Goal: Task Accomplishment & Management: Use online tool/utility

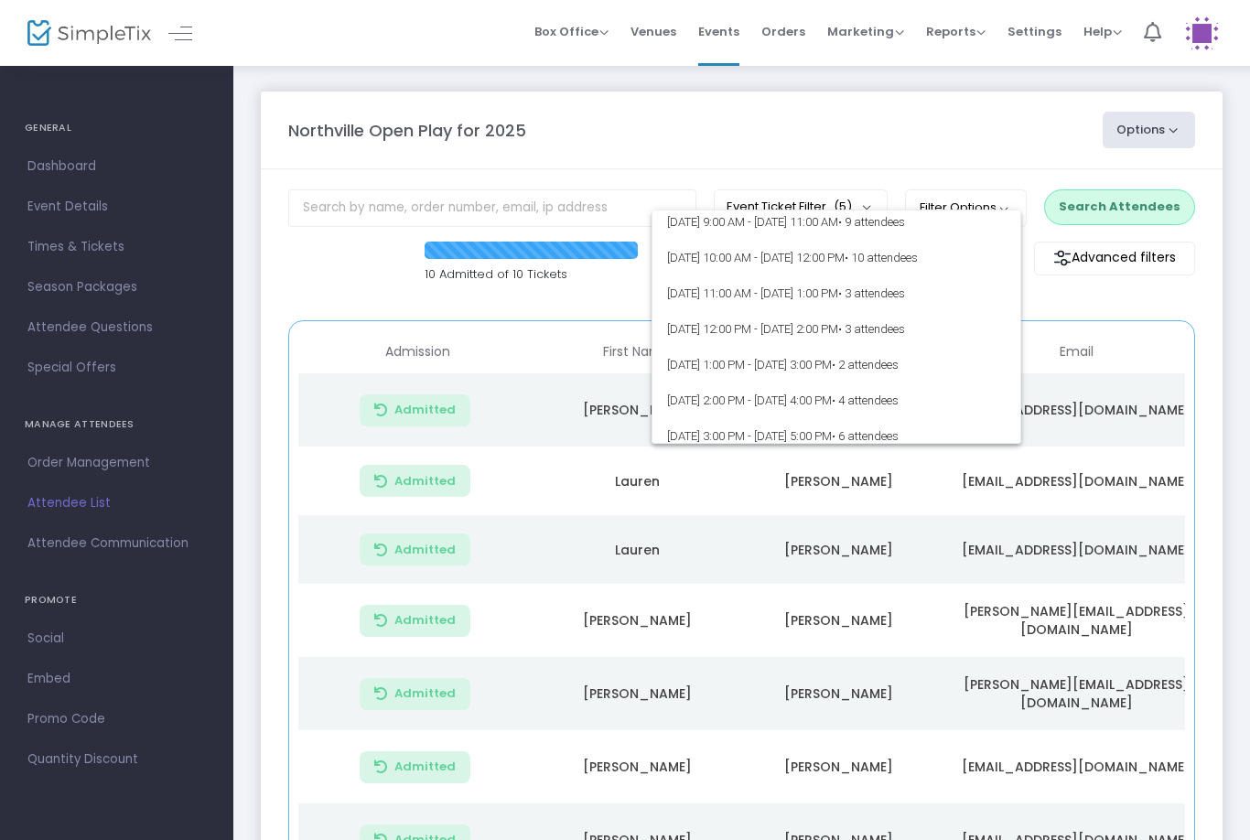
scroll to position [1569, 0]
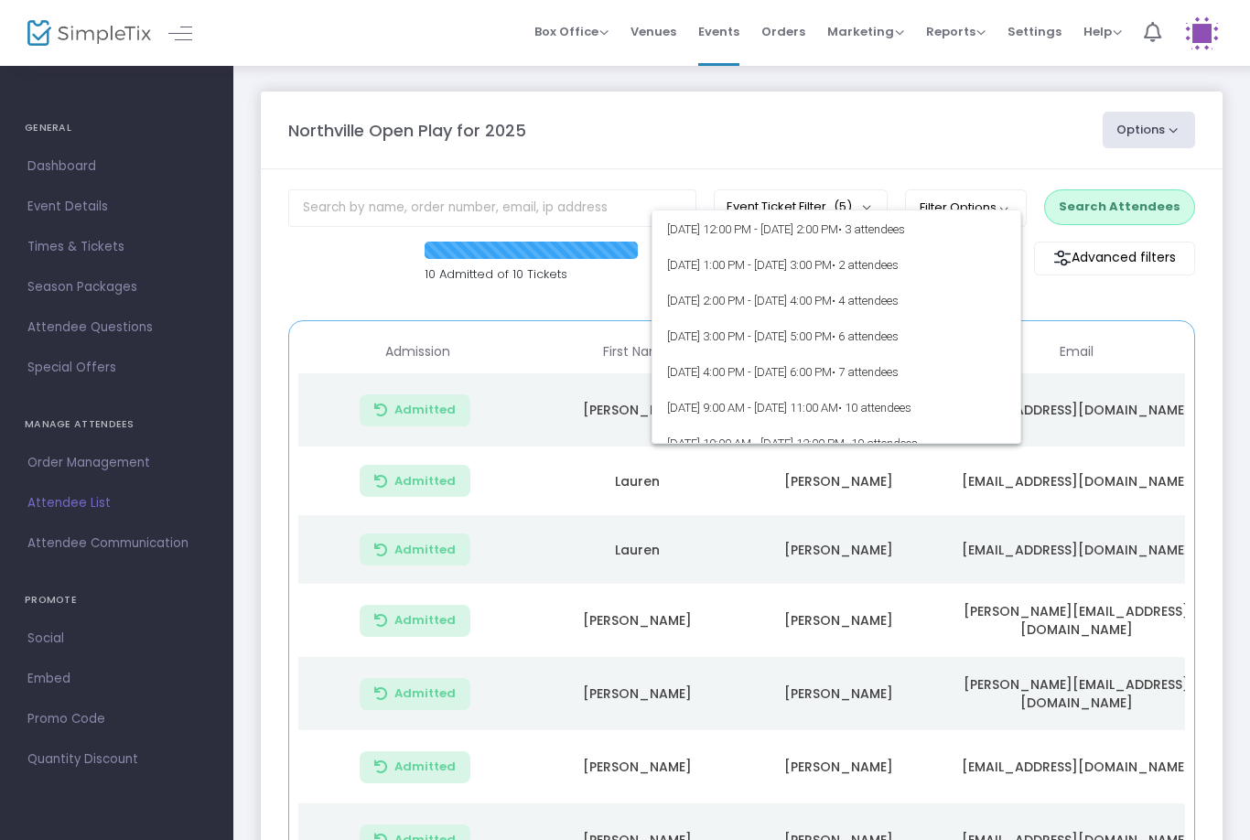
click at [1083, 348] on div at bounding box center [625, 420] width 1250 height 840
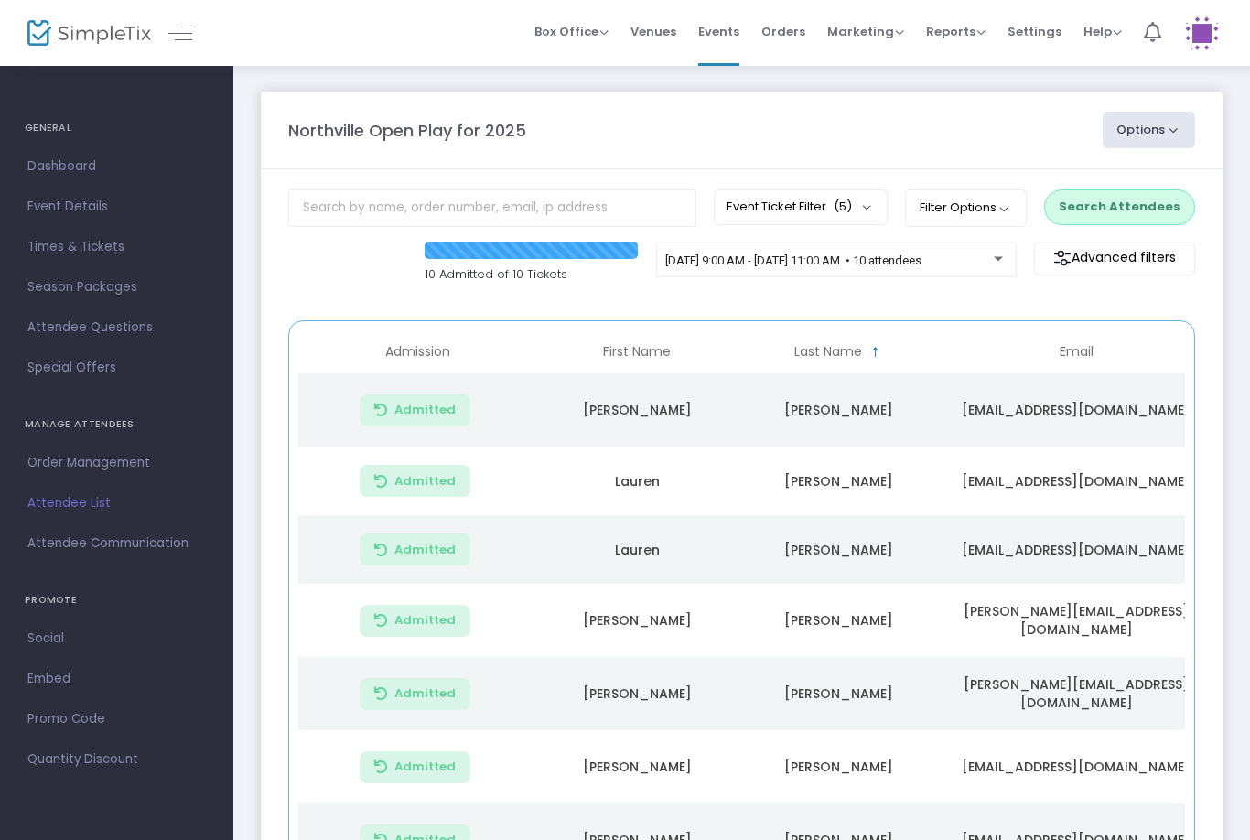
click at [1002, 211] on button "Filter Options" at bounding box center [966, 207] width 122 height 37
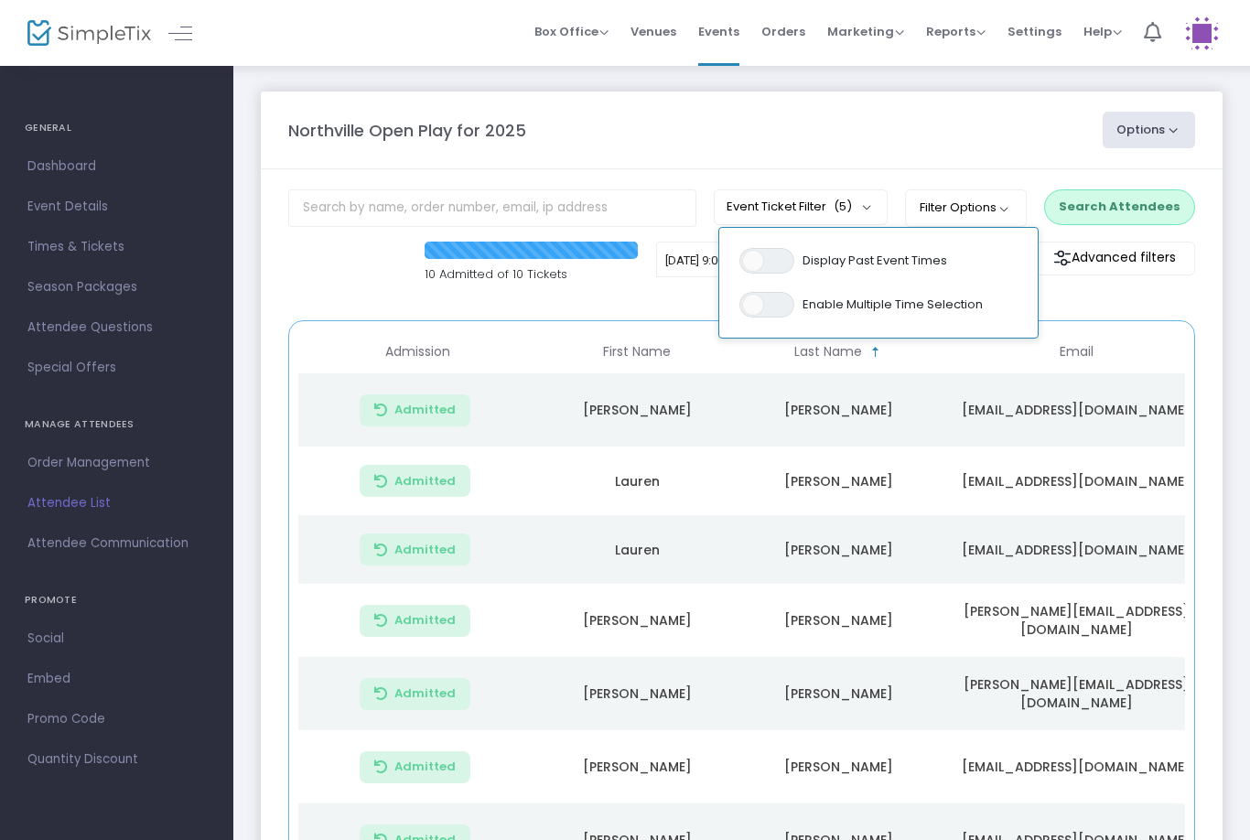
click at [1093, 303] on div "10 Admitted of 10 Tickets [DATE] 9:00 AM - [DATE] 11:00 AM • 10 attendees Advan…" at bounding box center [741, 272] width 925 height 61
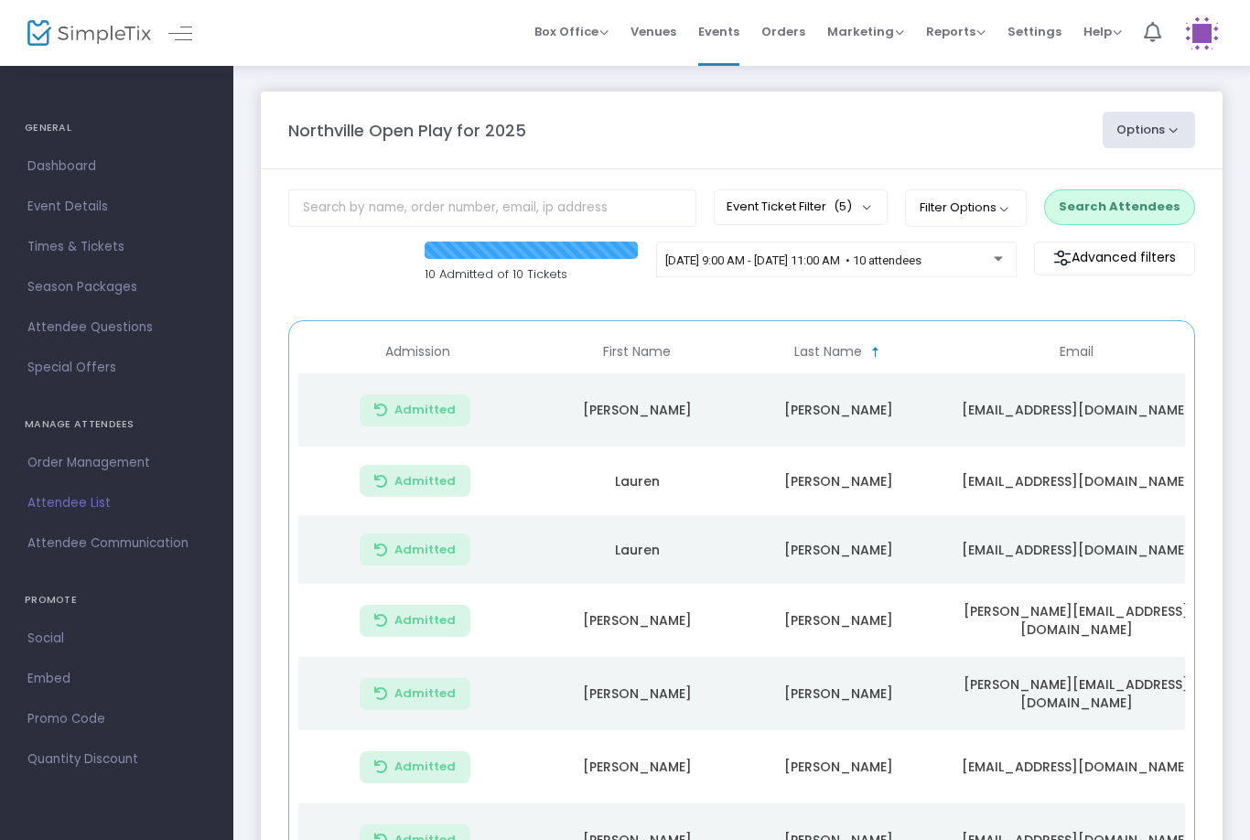
click at [921, 261] on span "[DATE] 9:00 AM - [DATE] 11:00 AM • 10 attendees" at bounding box center [793, 260] width 256 height 14
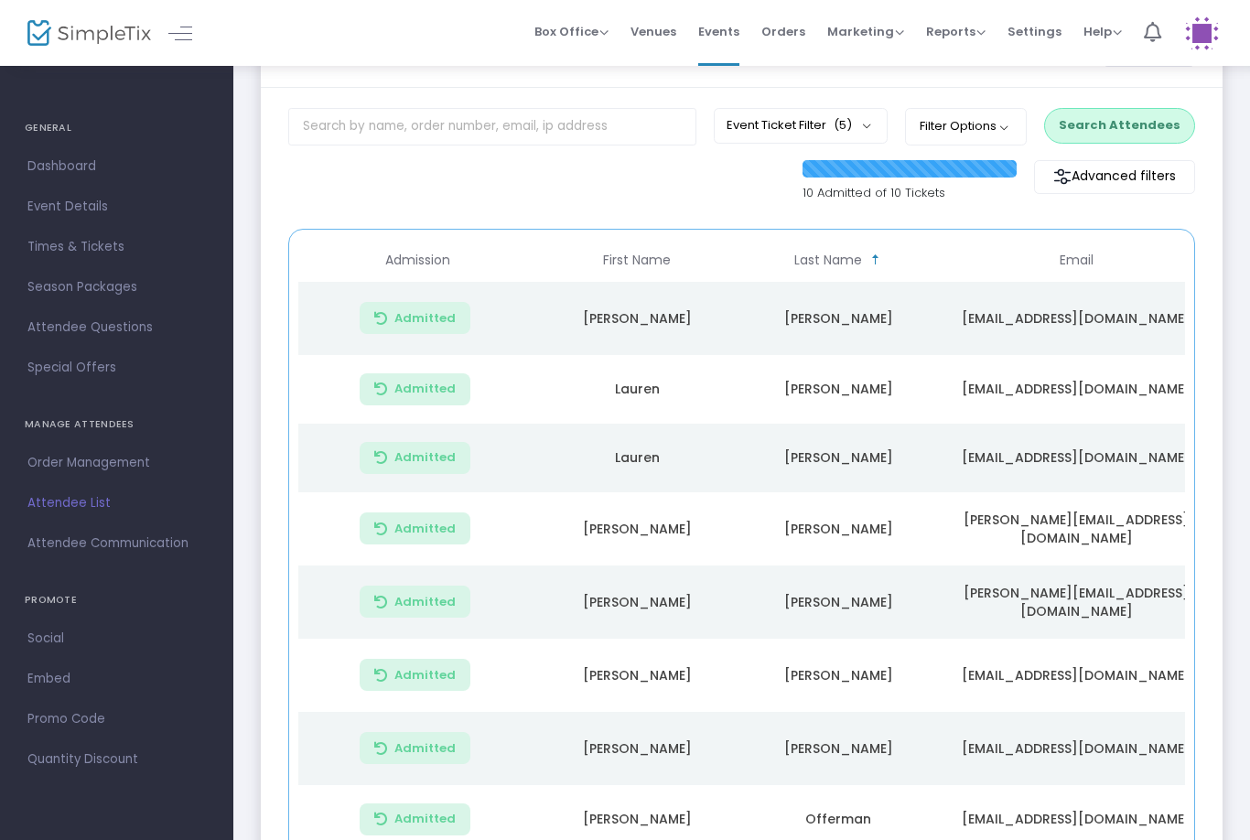
scroll to position [75, 0]
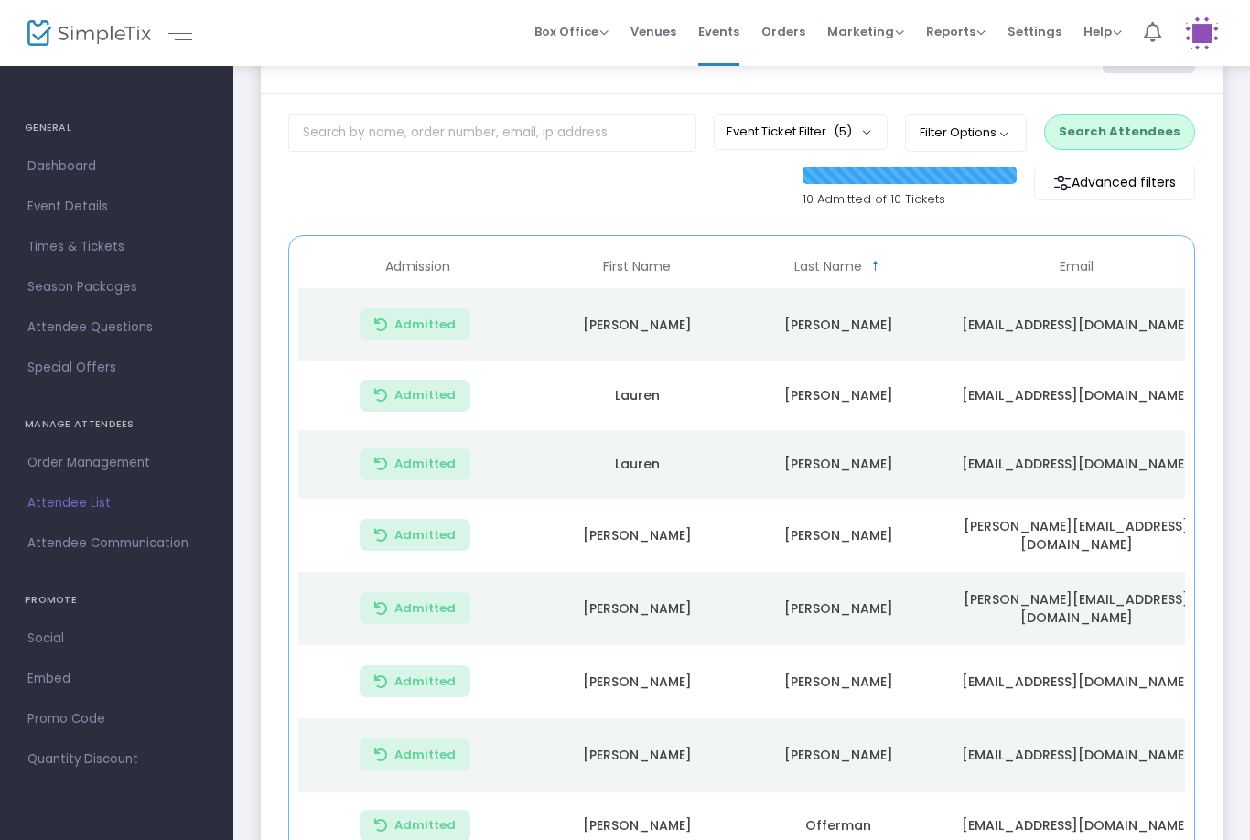
click at [985, 126] on button "Filter Options" at bounding box center [966, 132] width 122 height 37
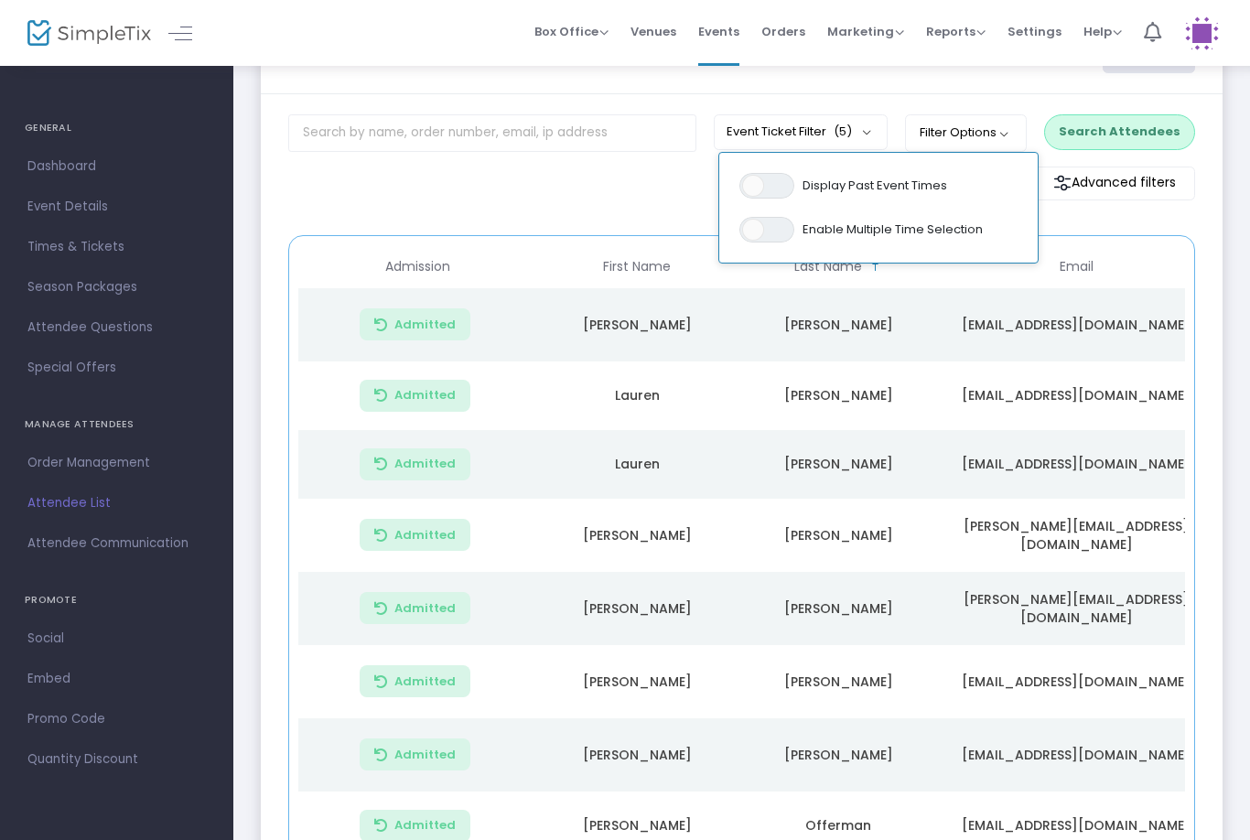
click at [958, 358] on td "[EMAIL_ADDRESS][DOMAIN_NAME]" at bounding box center [1076, 324] width 275 height 73
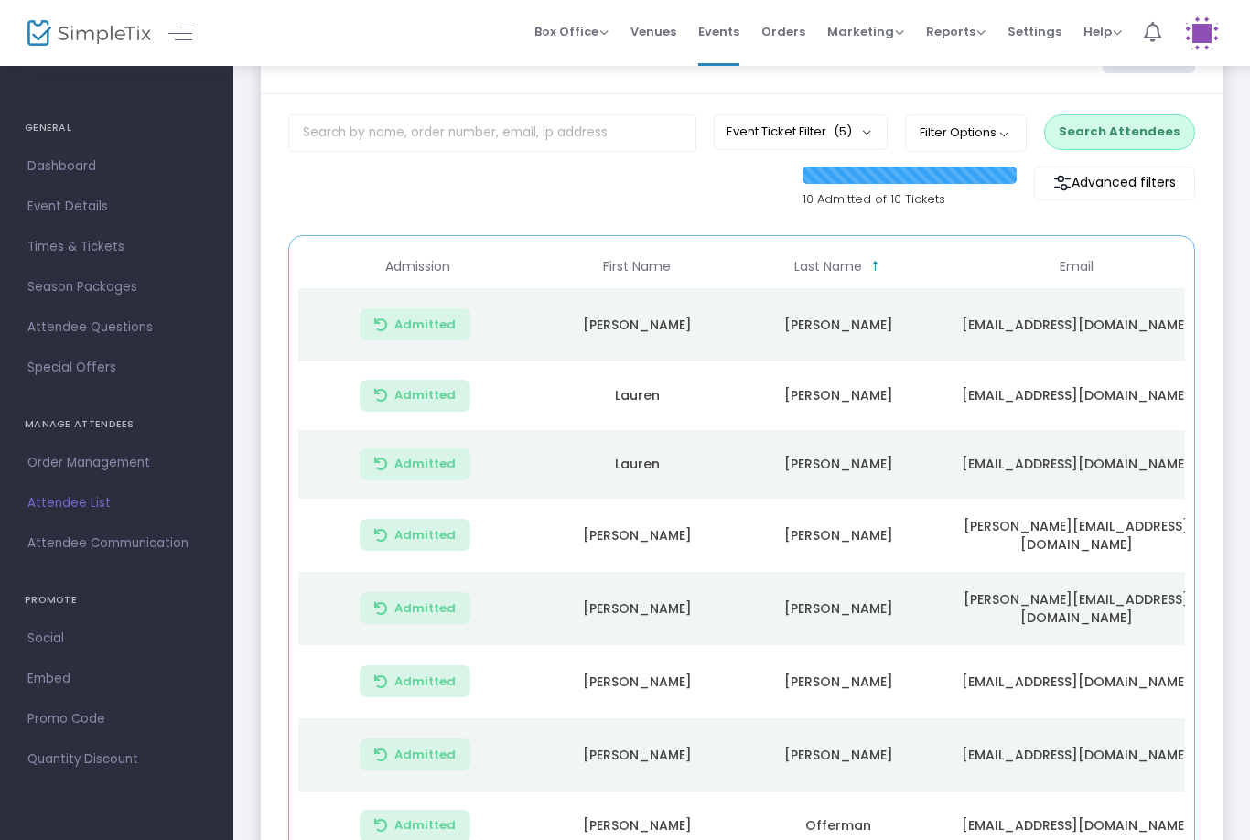
click at [845, 142] on button "Event Ticket Filter (5)" at bounding box center [801, 131] width 174 height 35
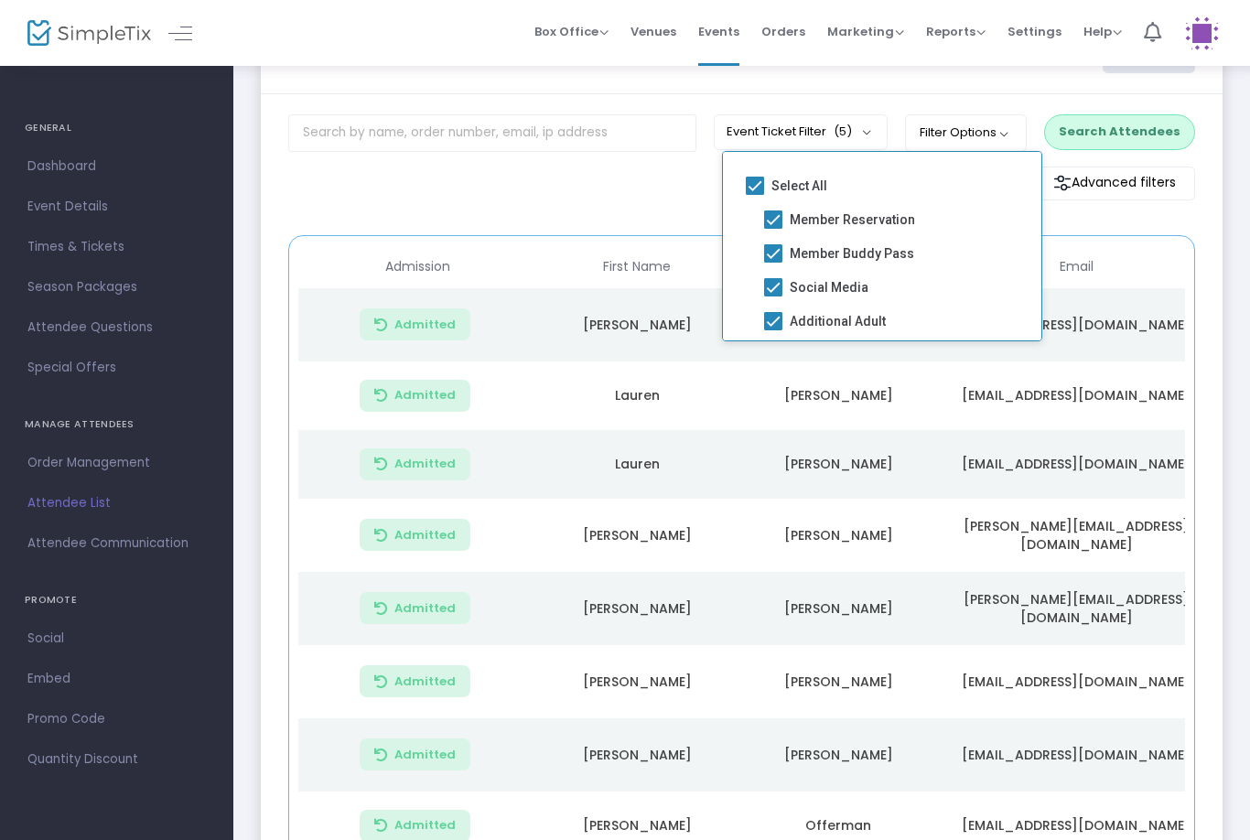
click at [923, 436] on td "[PERSON_NAME]" at bounding box center [838, 464] width 201 height 69
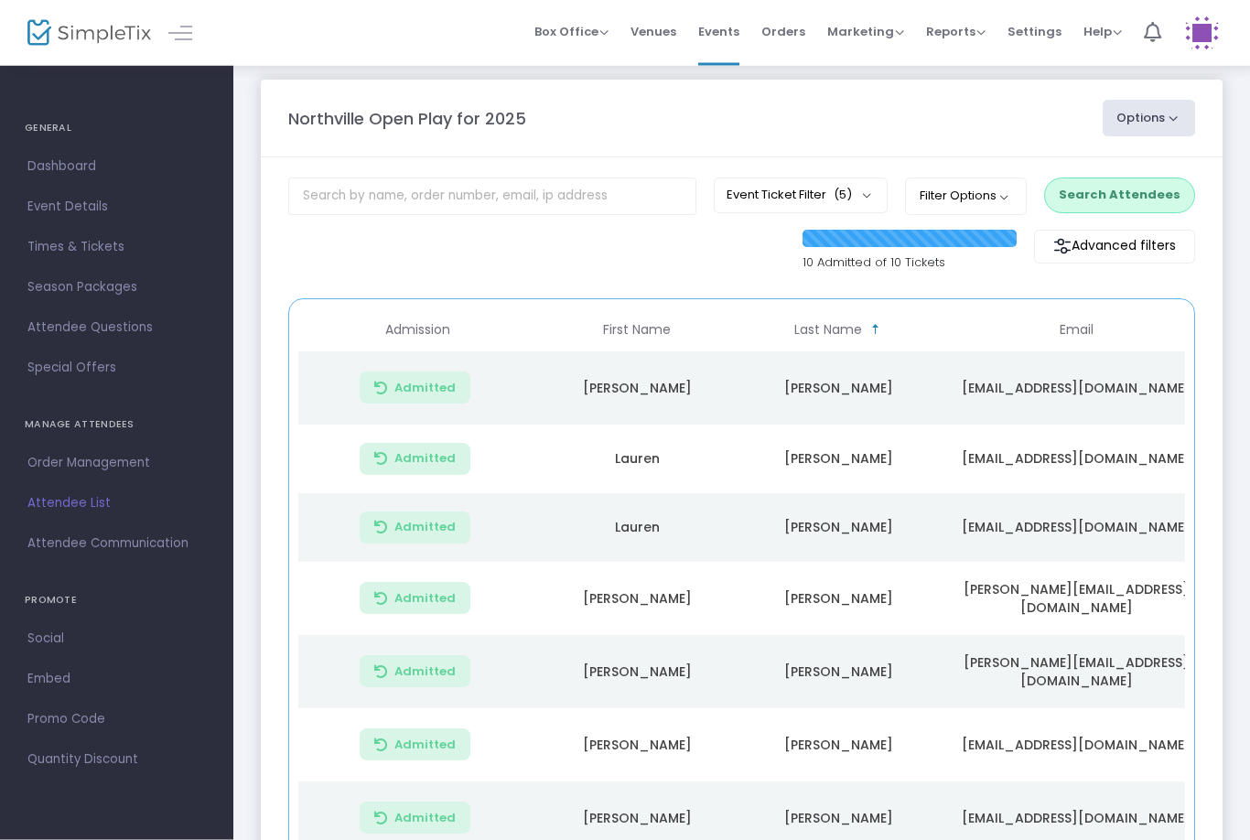
scroll to position [0, 0]
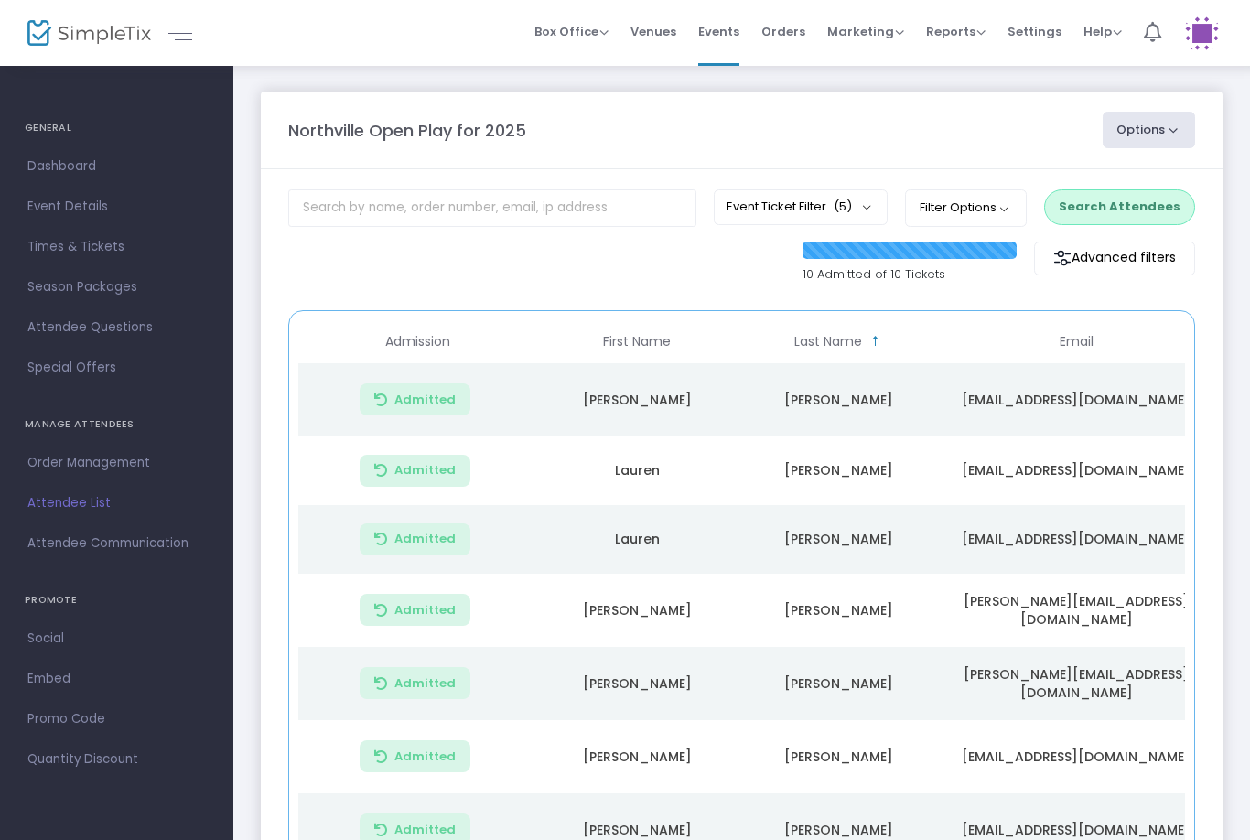
click at [942, 225] on button "Filter Options" at bounding box center [966, 207] width 122 height 37
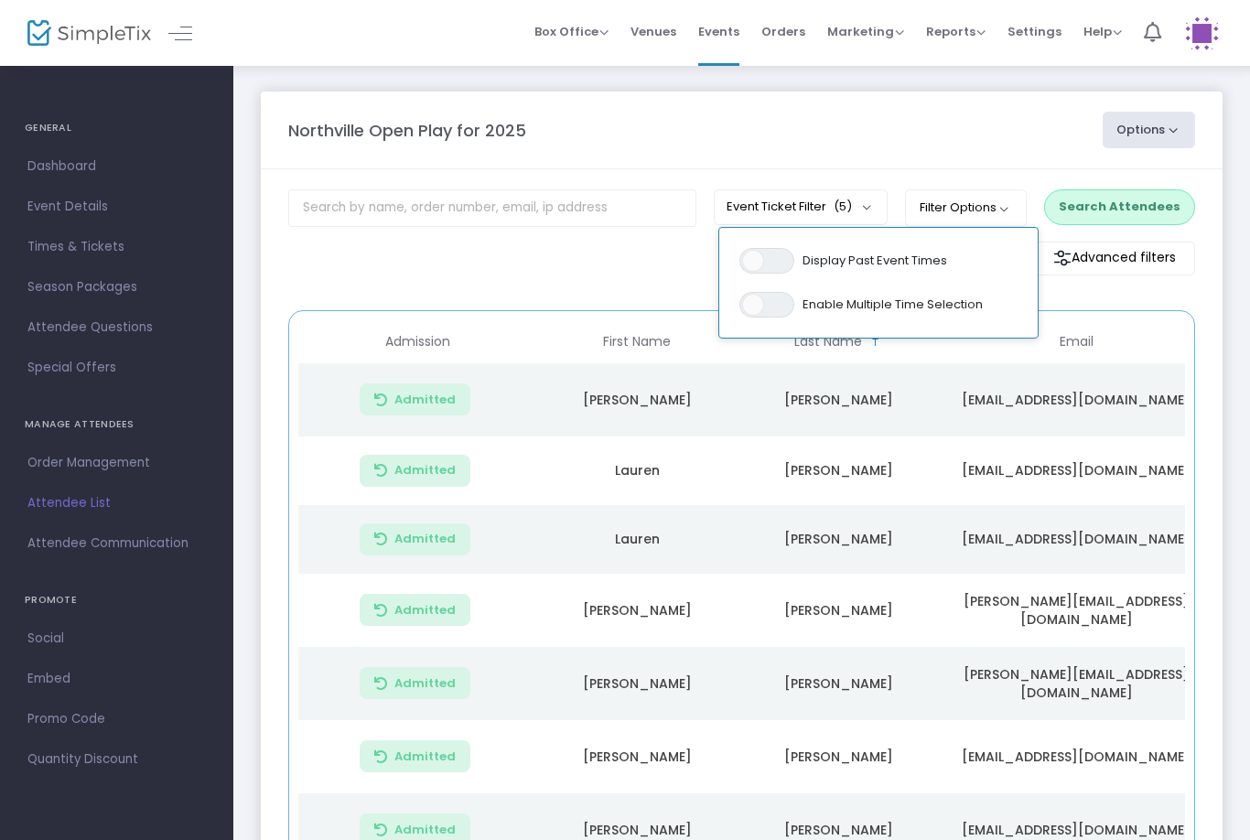
click at [935, 391] on td "[PERSON_NAME]" at bounding box center [838, 399] width 201 height 73
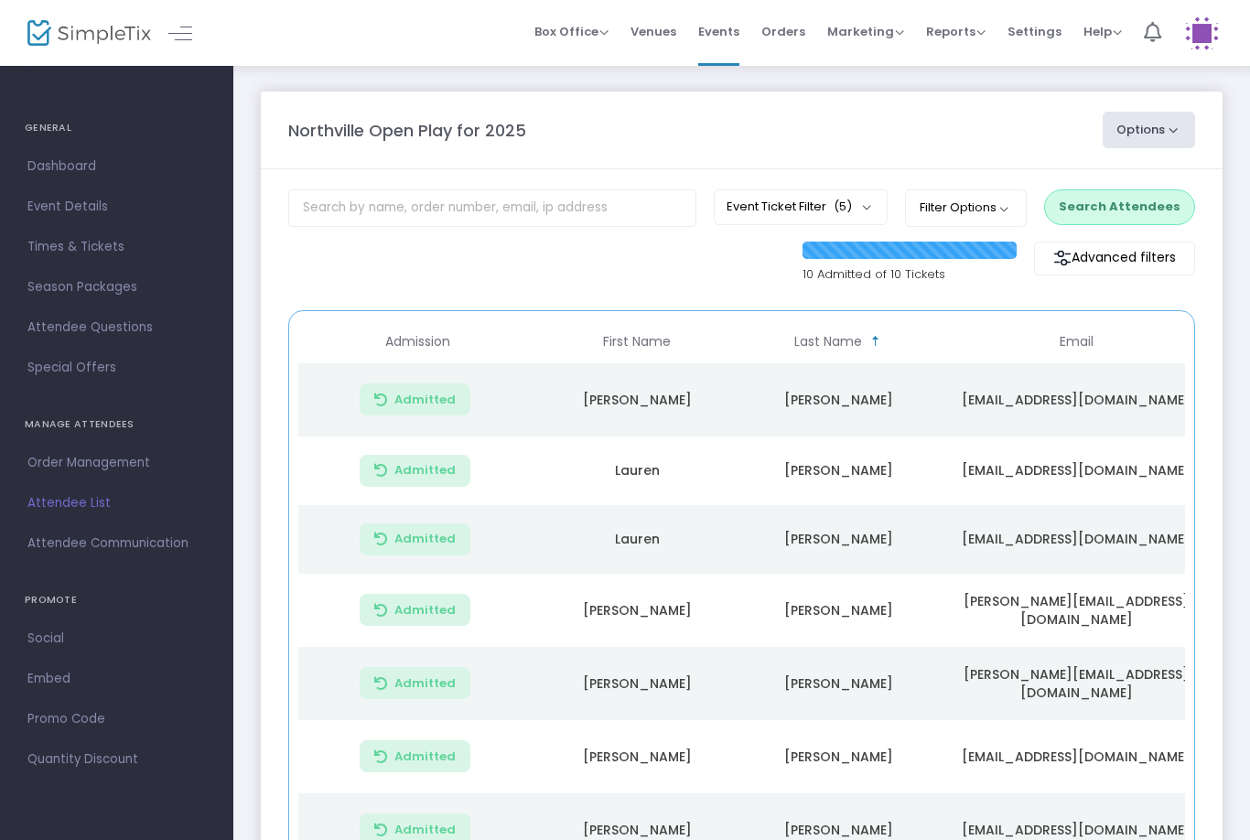
click at [948, 247] on div at bounding box center [908, 251] width 213 height 18
click at [1120, 267] on m-button "Advanced filters" at bounding box center [1114, 259] width 161 height 34
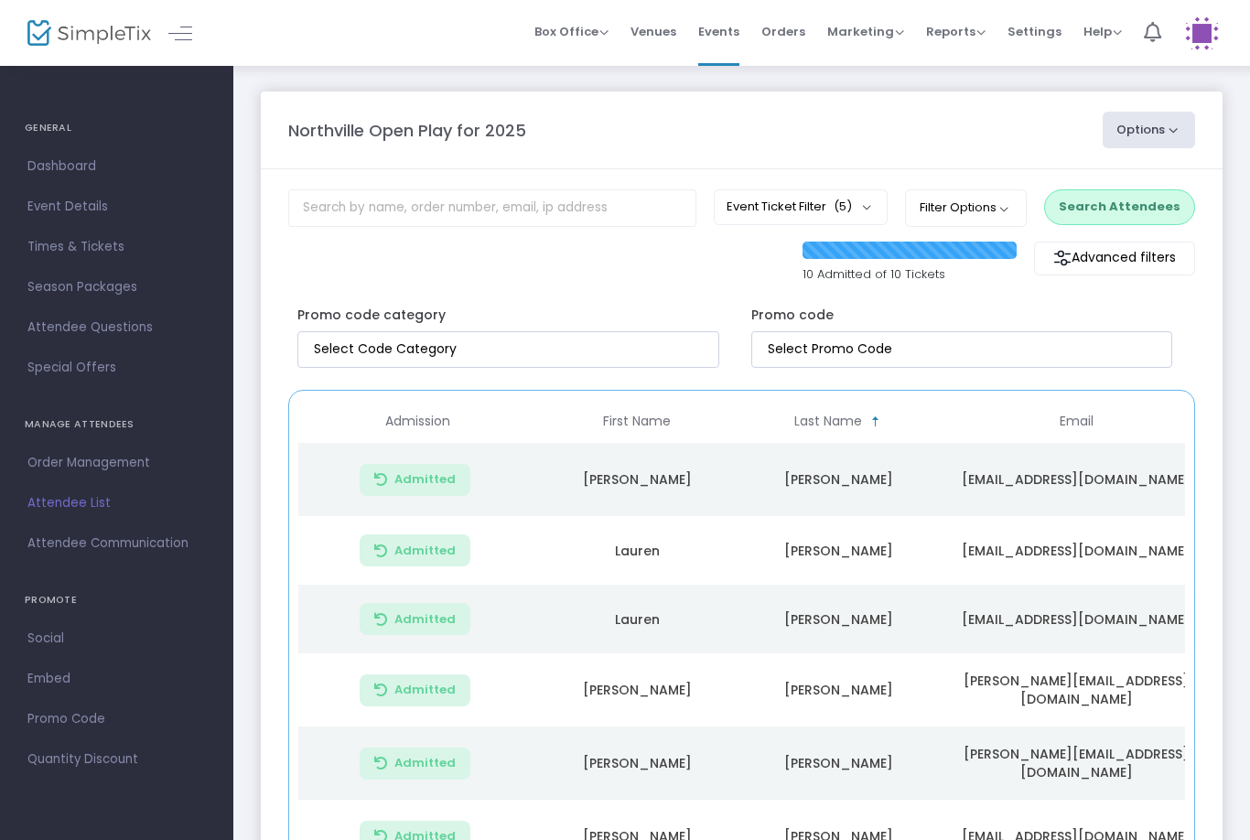
click at [1128, 261] on m-button "Advanced filters" at bounding box center [1114, 259] width 161 height 34
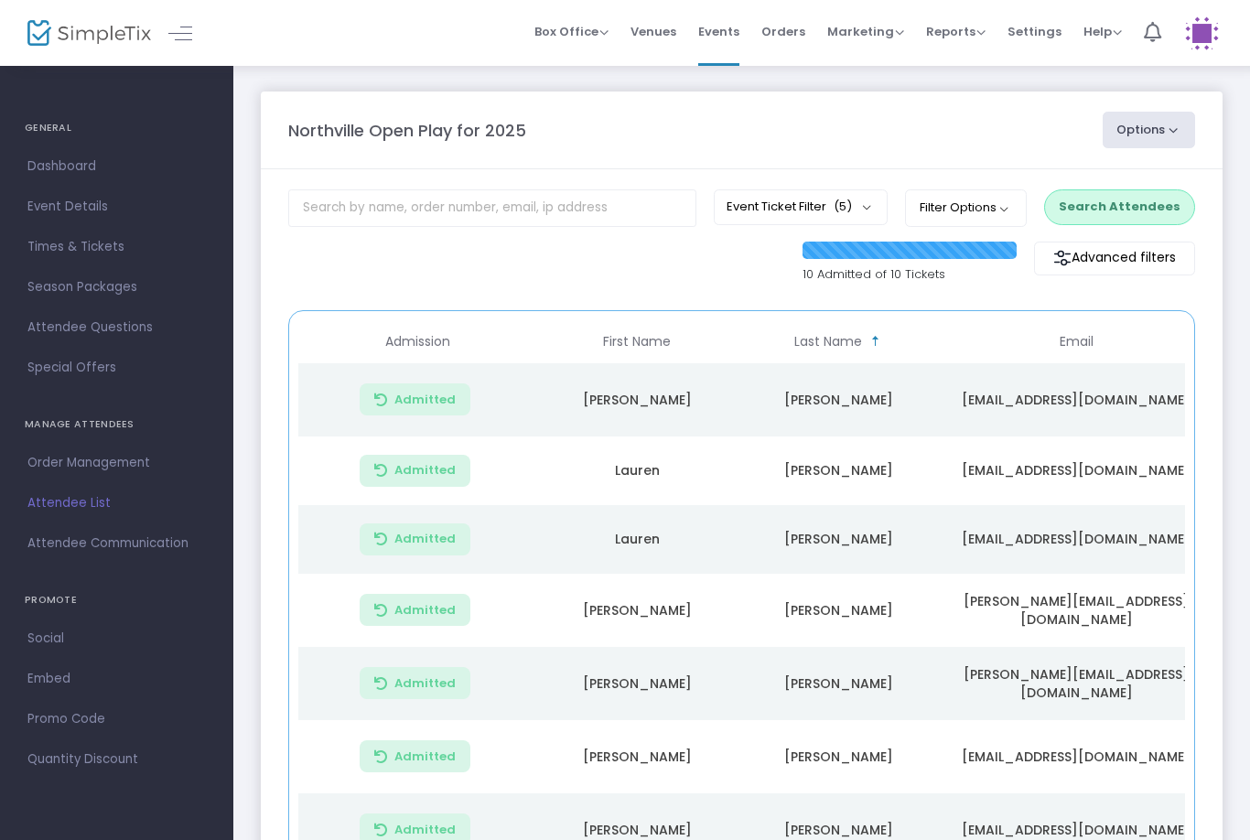
click at [843, 202] on span "(5)" at bounding box center [843, 206] width 18 height 15
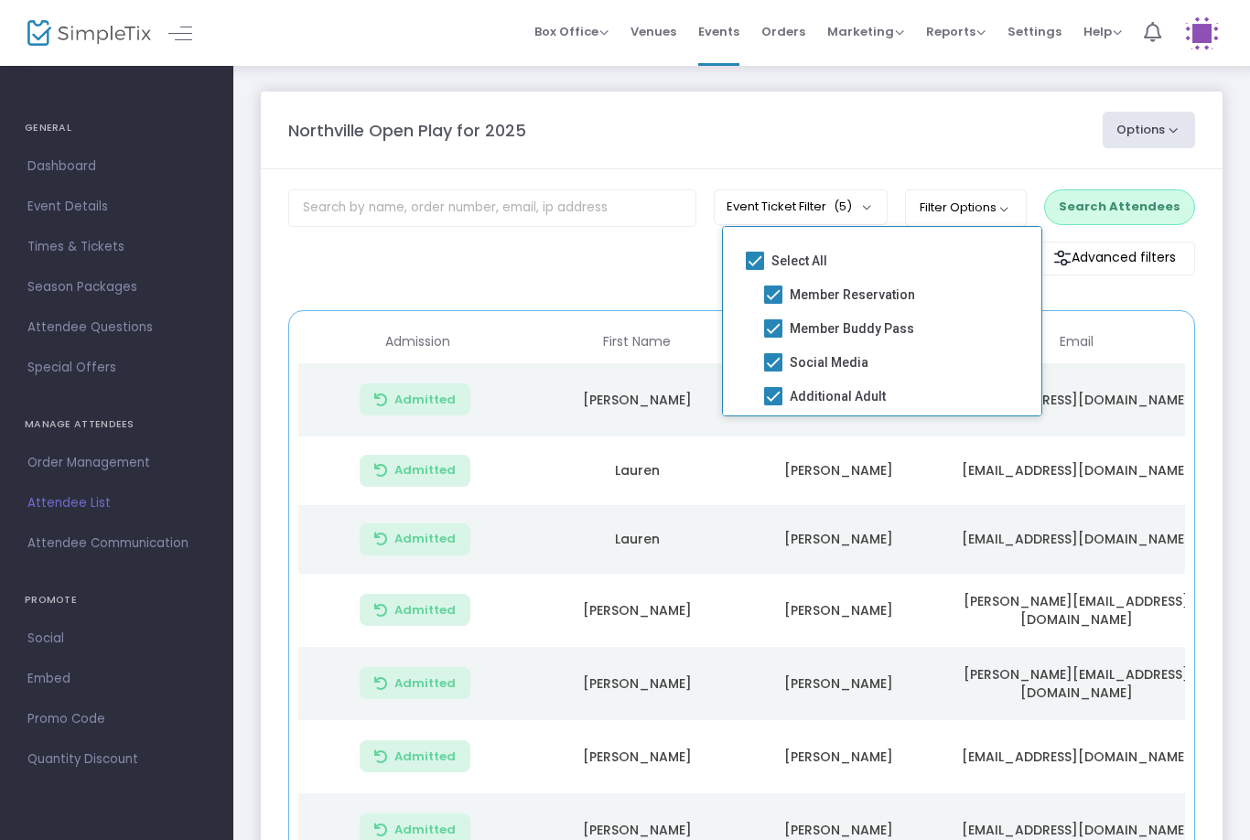
click at [852, 205] on span "(5)" at bounding box center [843, 206] width 18 height 15
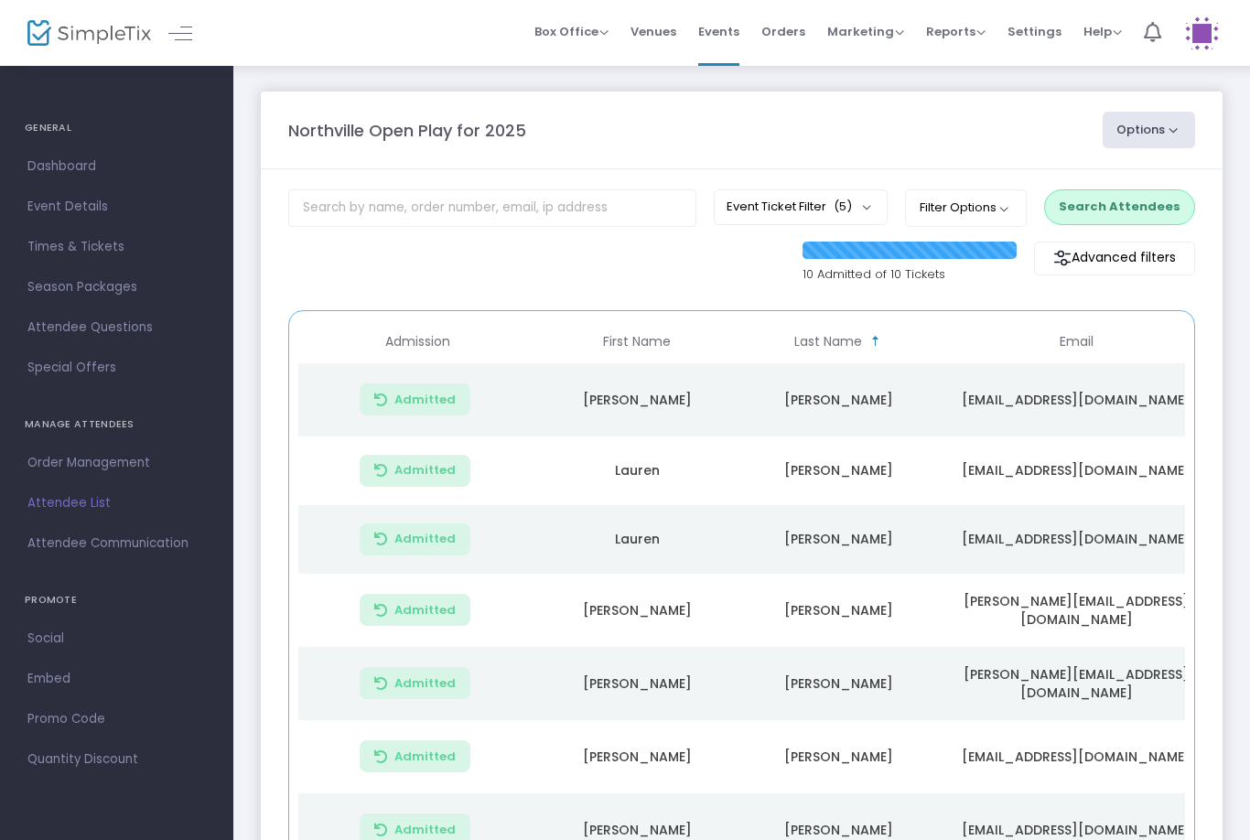
click at [941, 264] on div "10 Admitted of 10 Tickets" at bounding box center [908, 263] width 213 height 42
click at [1098, 208] on button "Search Attendees" at bounding box center [1119, 206] width 151 height 35
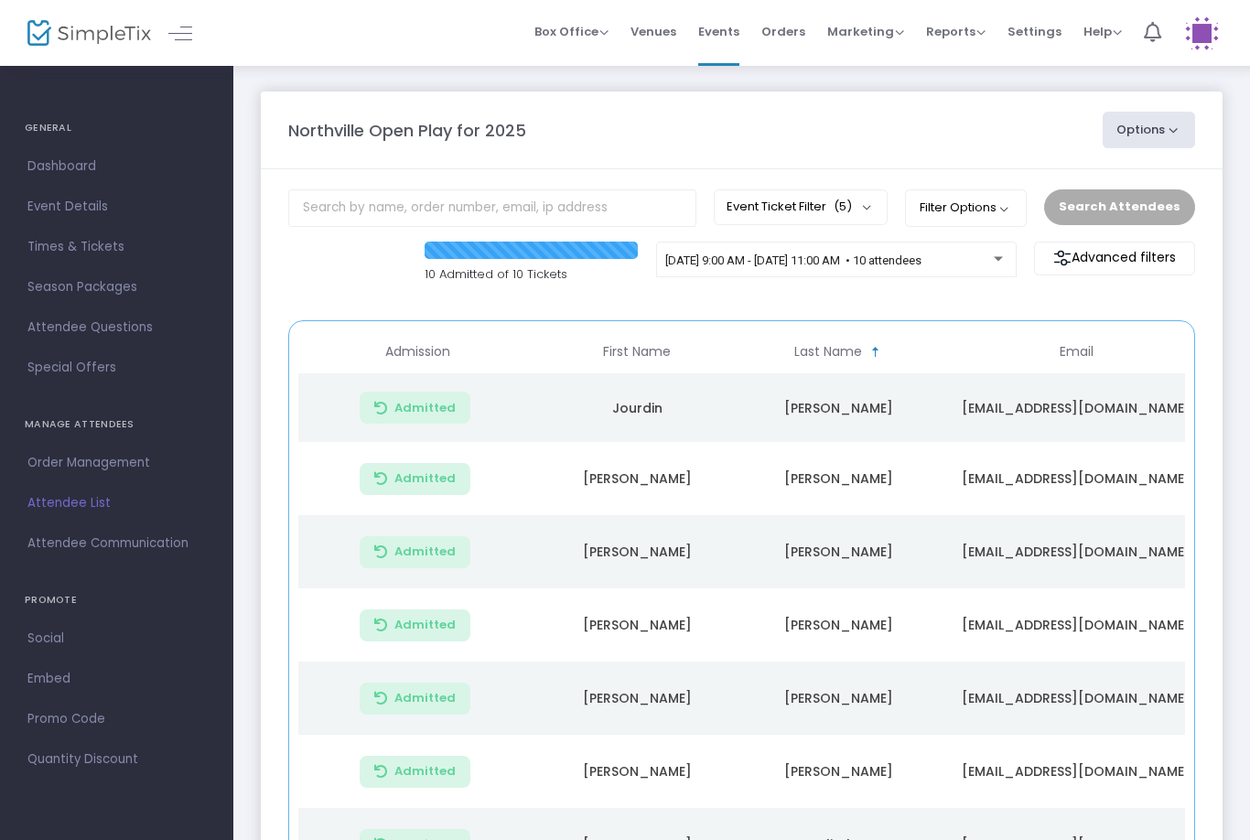
click at [921, 263] on span "[DATE] 9:00 AM - [DATE] 11:00 AM • 10 attendees" at bounding box center [793, 260] width 256 height 14
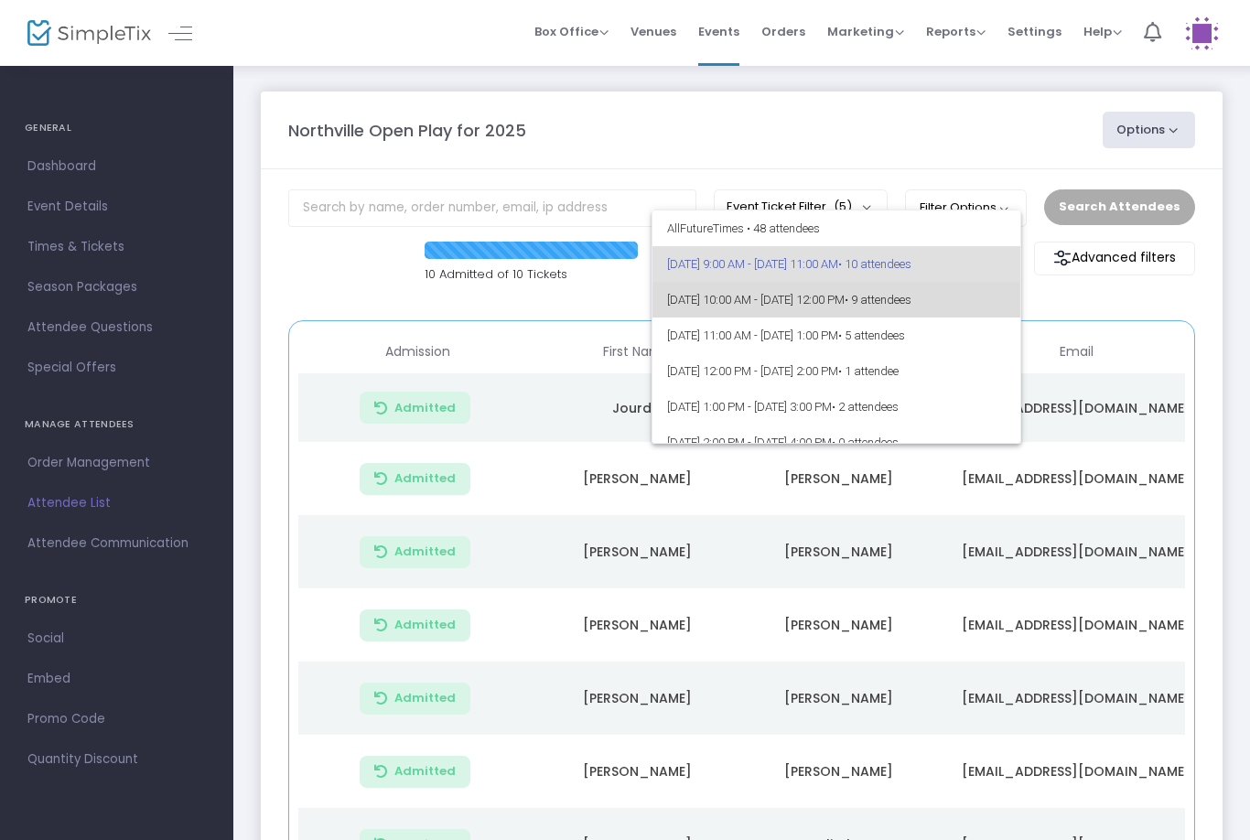
click at [844, 304] on span "[DATE] 10:00 AM - [DATE] 12:00 PM • 9 attendees" at bounding box center [836, 300] width 339 height 36
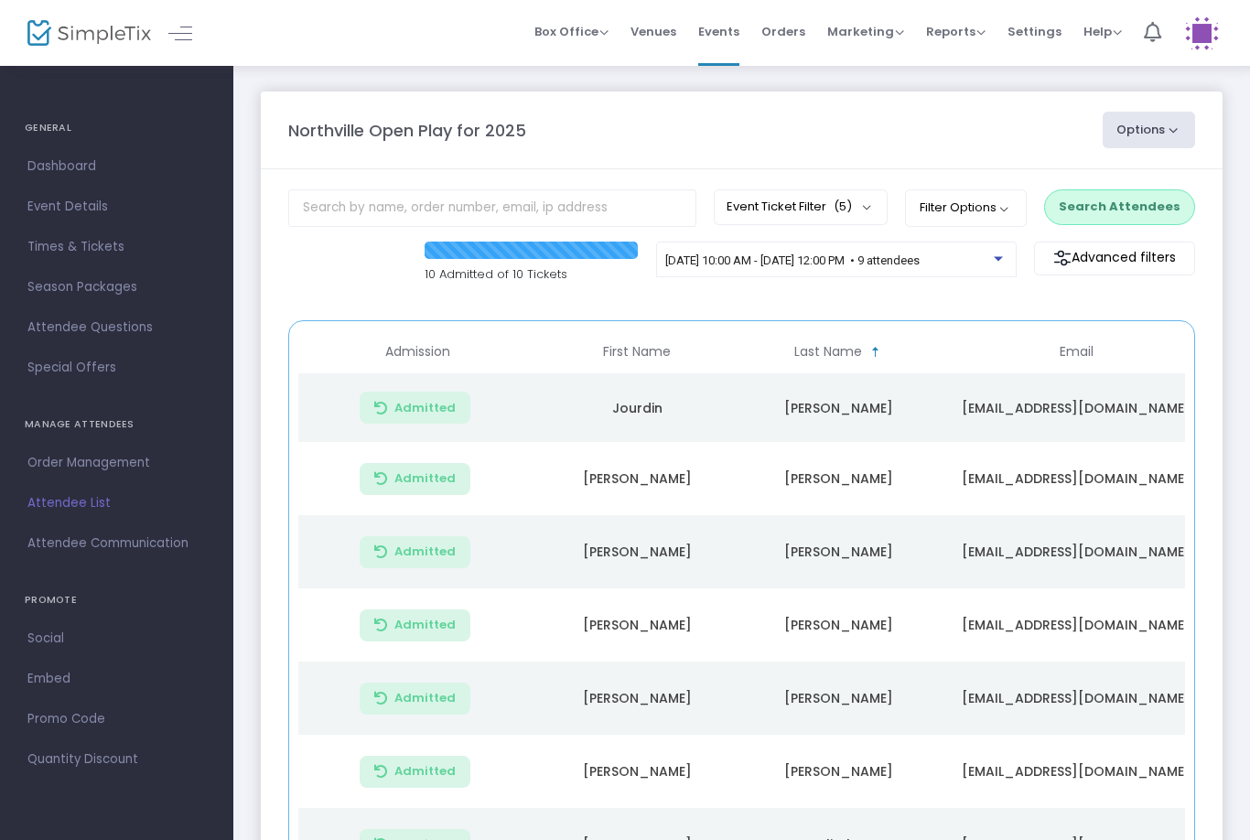
click at [1115, 203] on button "Search Attendees" at bounding box center [1119, 206] width 151 height 35
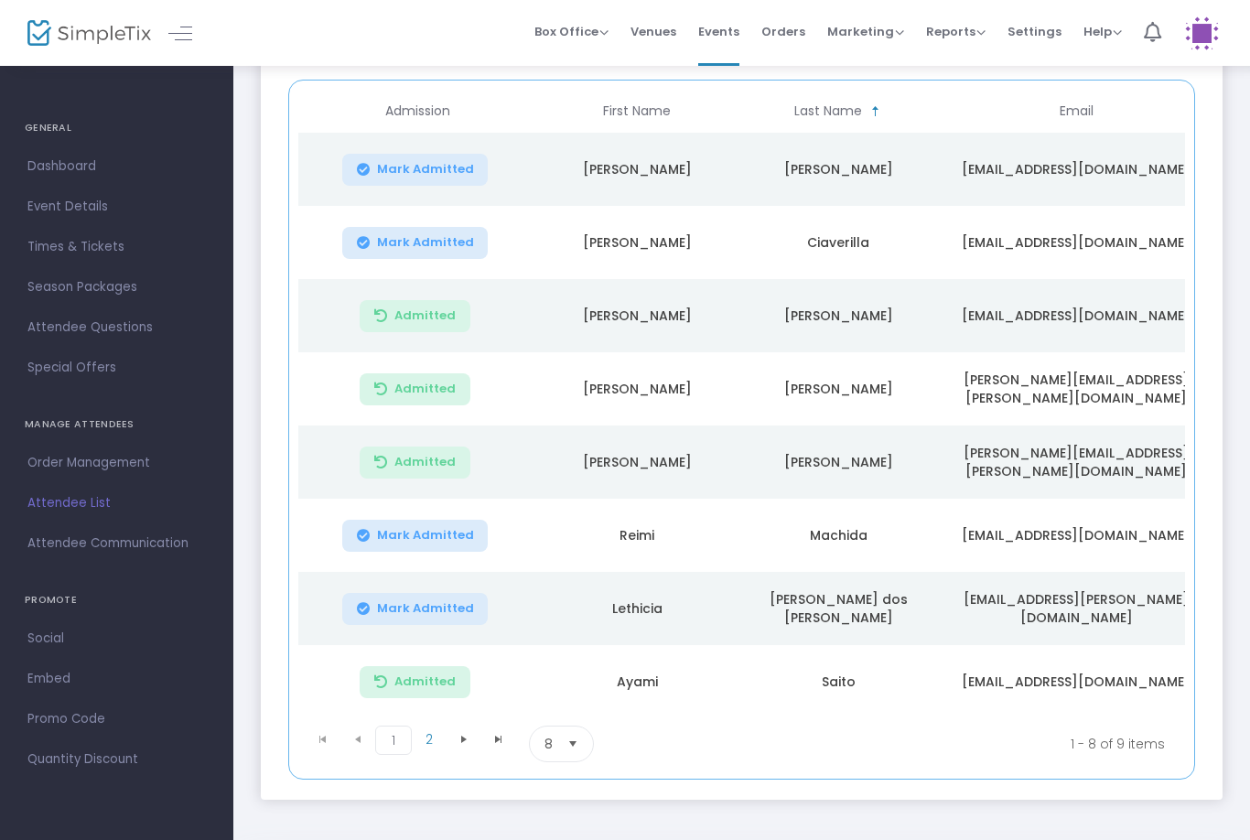
scroll to position [242, 0]
click at [574, 741] on span "Select" at bounding box center [573, 742] width 30 height 30
click at [561, 632] on li "25" at bounding box center [561, 627] width 63 height 37
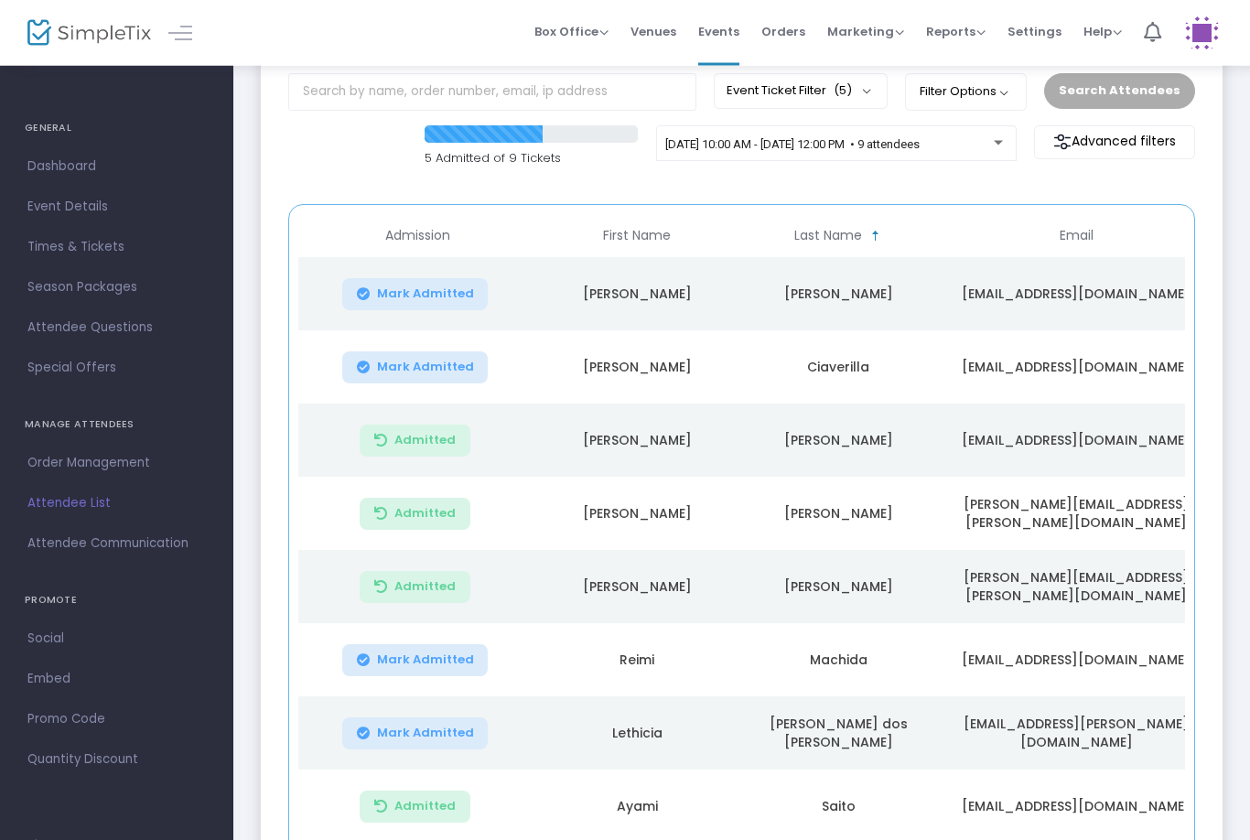
scroll to position [102, 0]
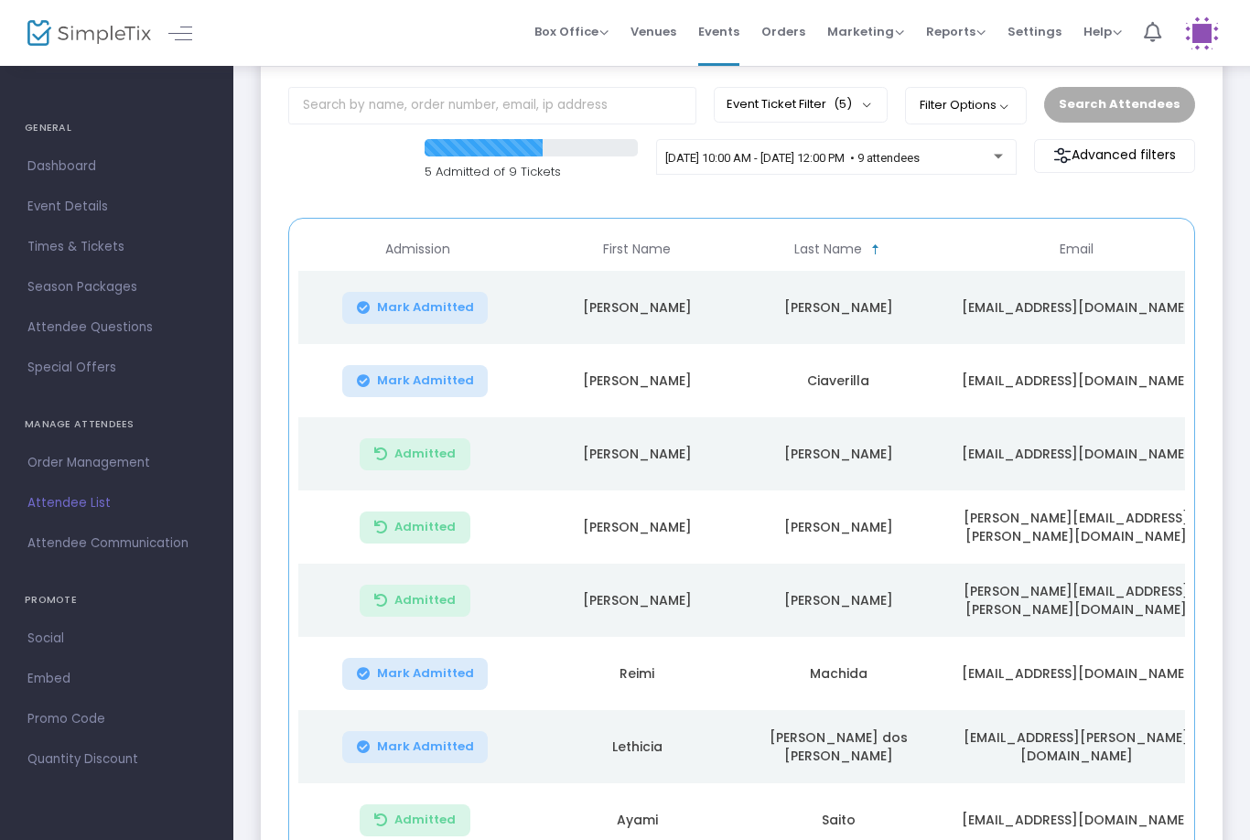
click at [955, 147] on div "[DATE] 10:00 AM - [DATE] 12:00 PM • 9 attendees" at bounding box center [836, 157] width 361 height 37
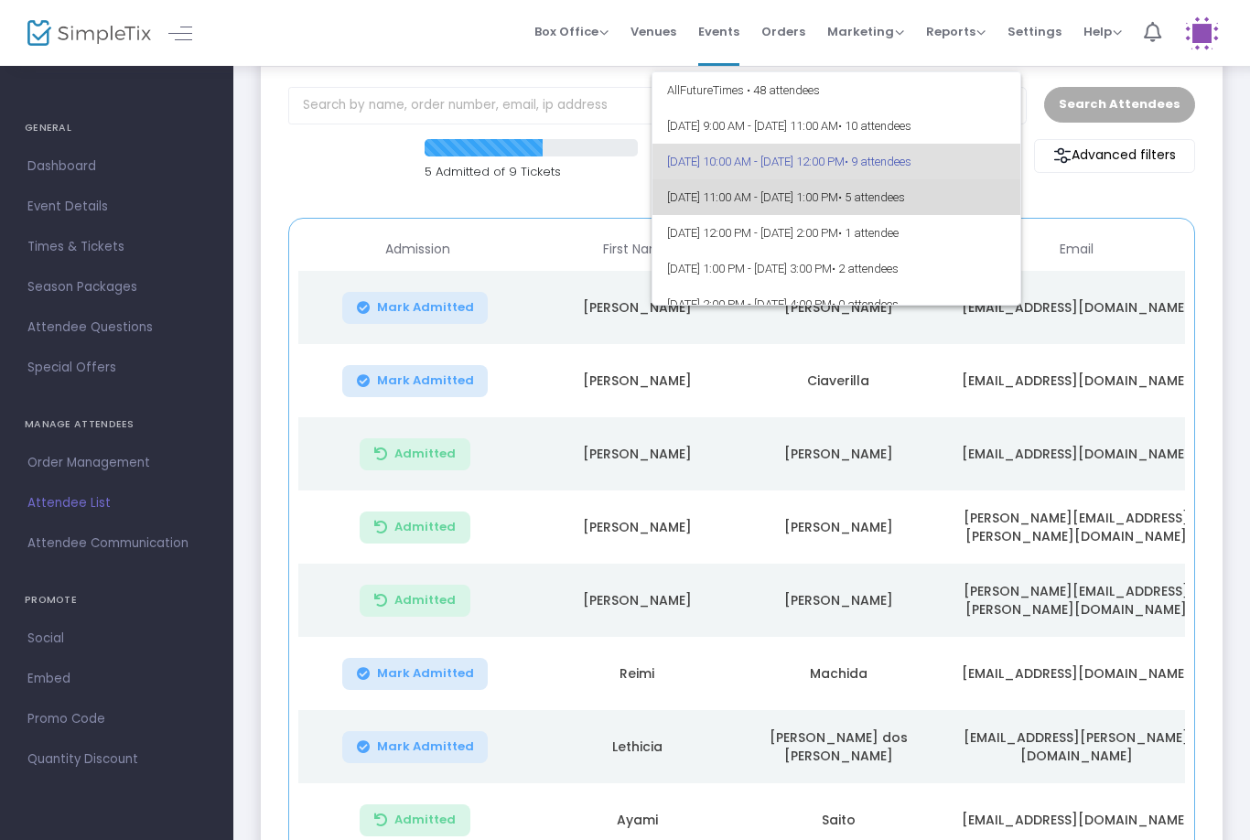
click at [896, 198] on span "[DATE] 11:00 AM - [DATE] 1:00 PM • 5 attendees" at bounding box center [836, 197] width 339 height 36
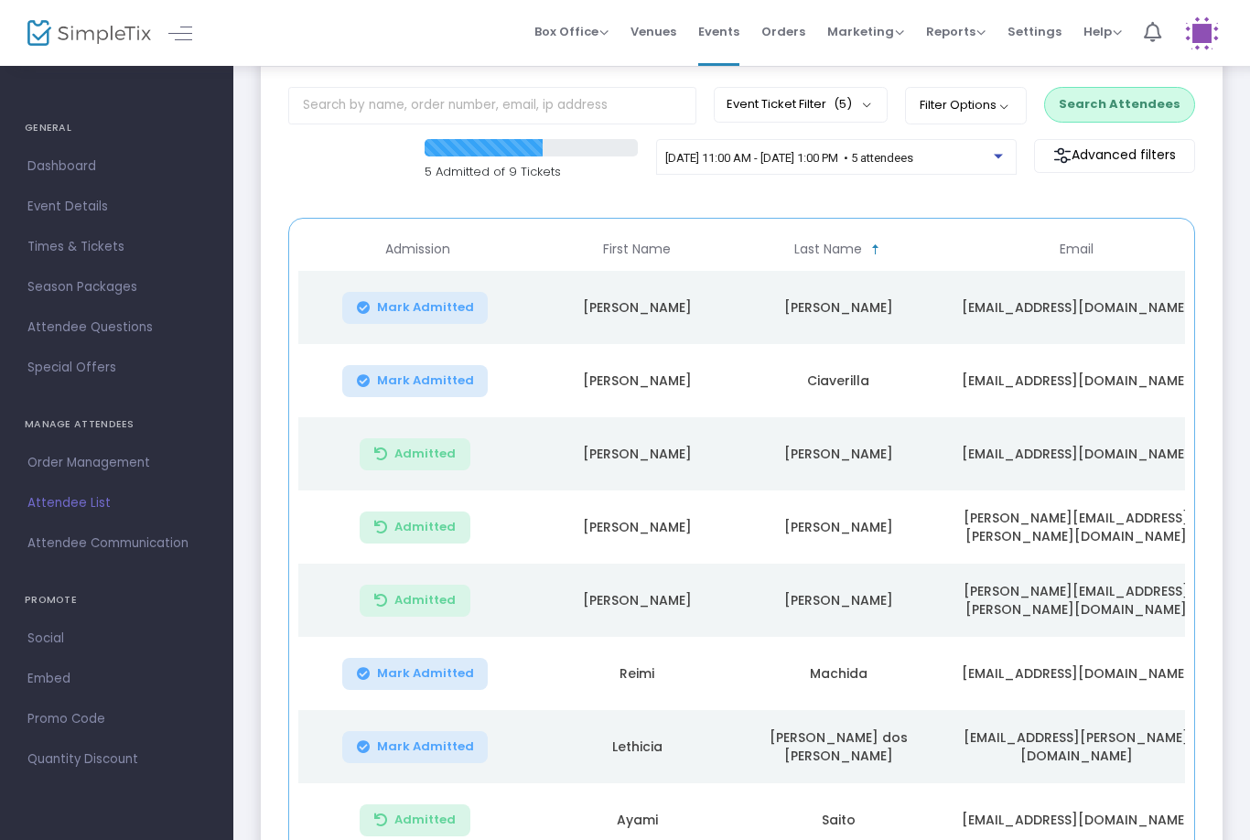
click at [1124, 99] on button "Search Attendees" at bounding box center [1119, 104] width 151 height 35
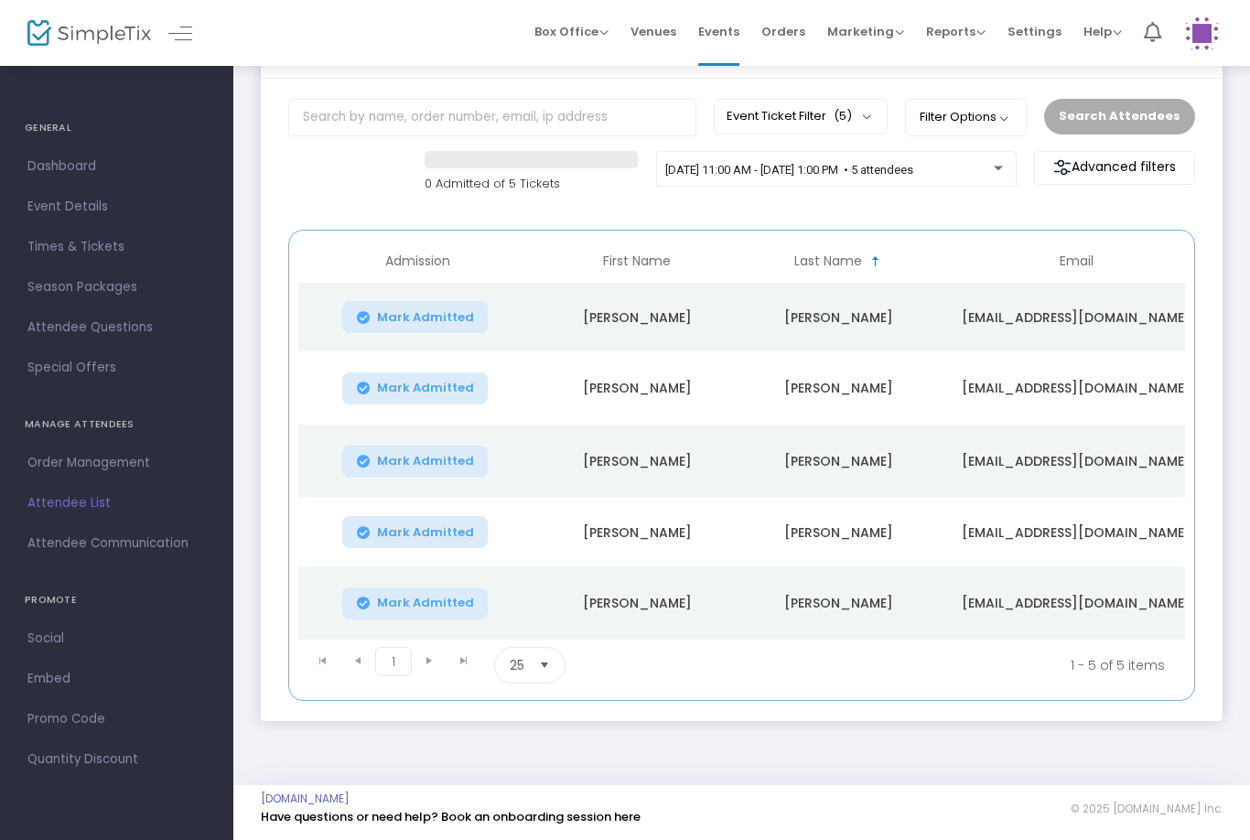
scroll to position [31, 0]
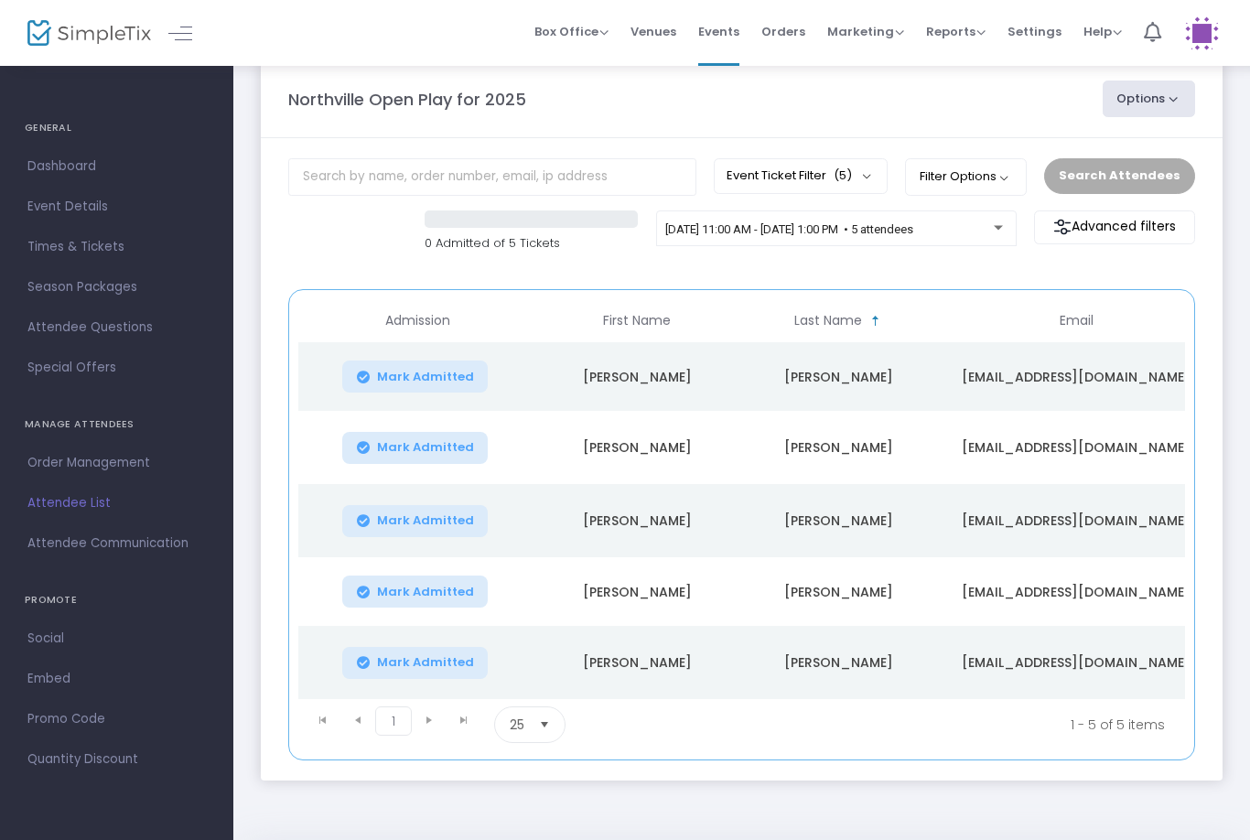
click at [913, 236] on span "[DATE] 11:00 AM - [DATE] 1:00 PM • 5 attendees" at bounding box center [789, 229] width 248 height 14
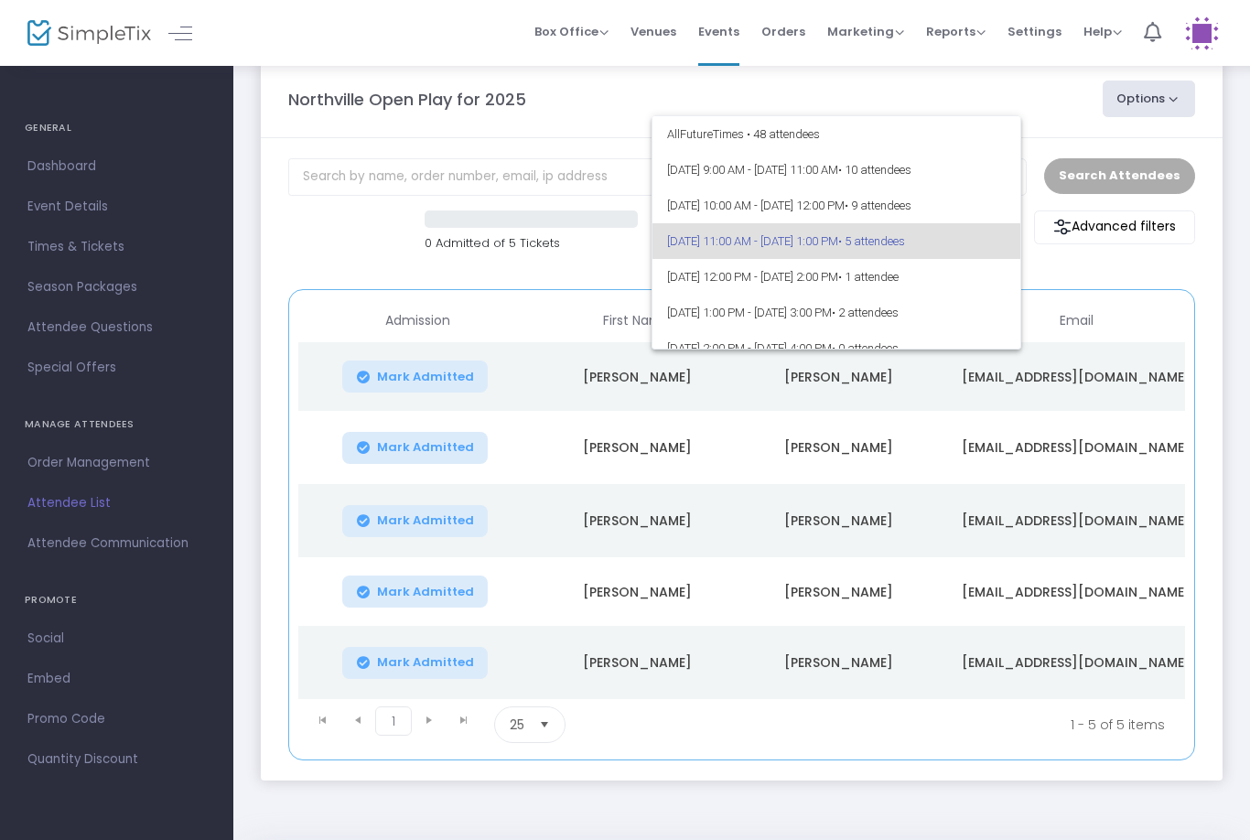
scroll to position [7, 0]
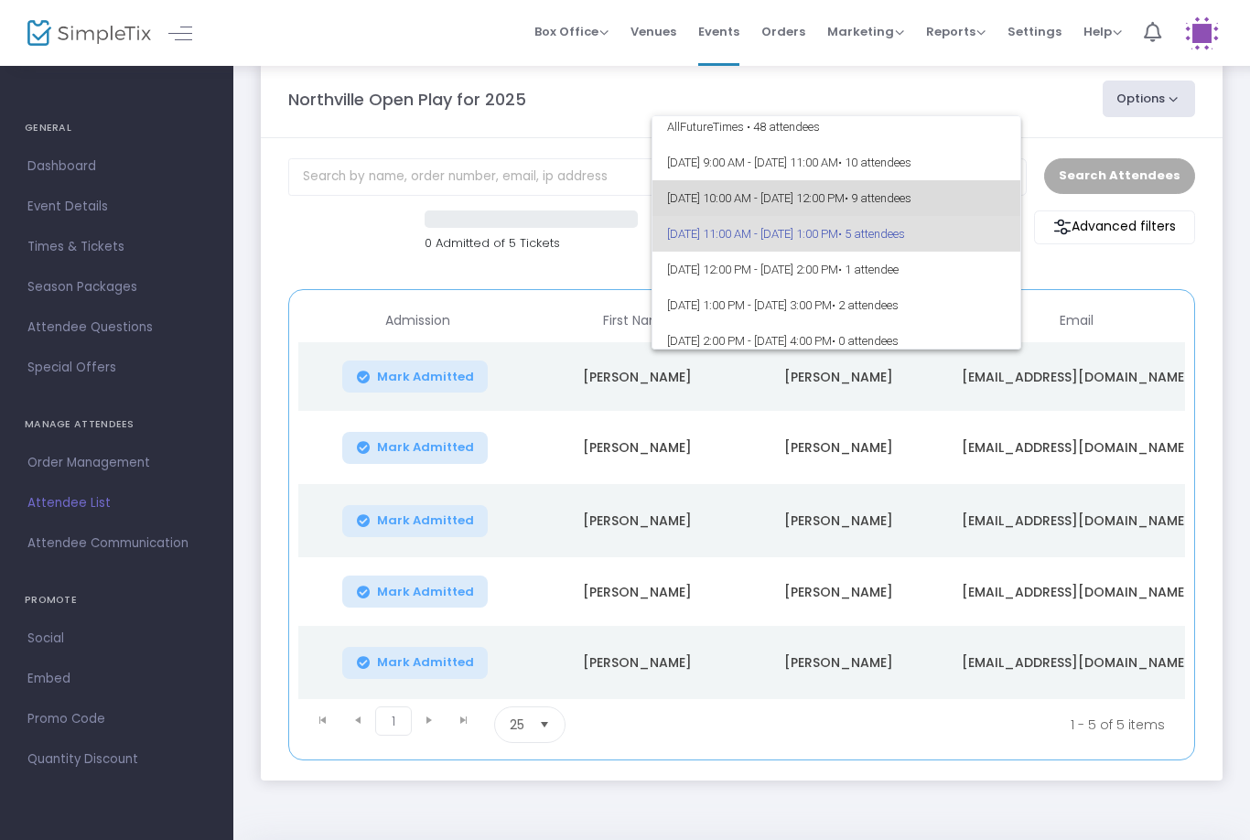
click at [911, 204] on span "• 9 attendees" at bounding box center [878, 198] width 67 height 14
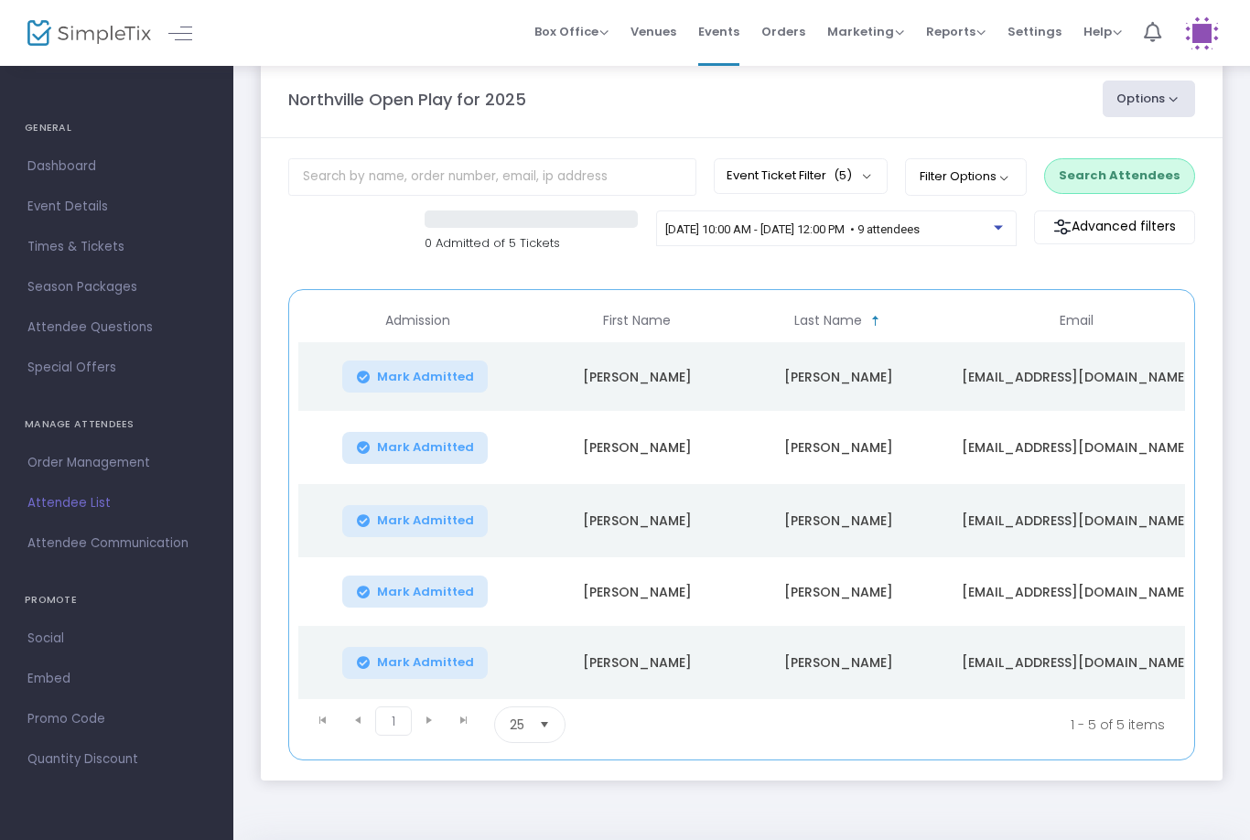
click at [1110, 177] on button "Search Attendees" at bounding box center [1119, 175] width 151 height 35
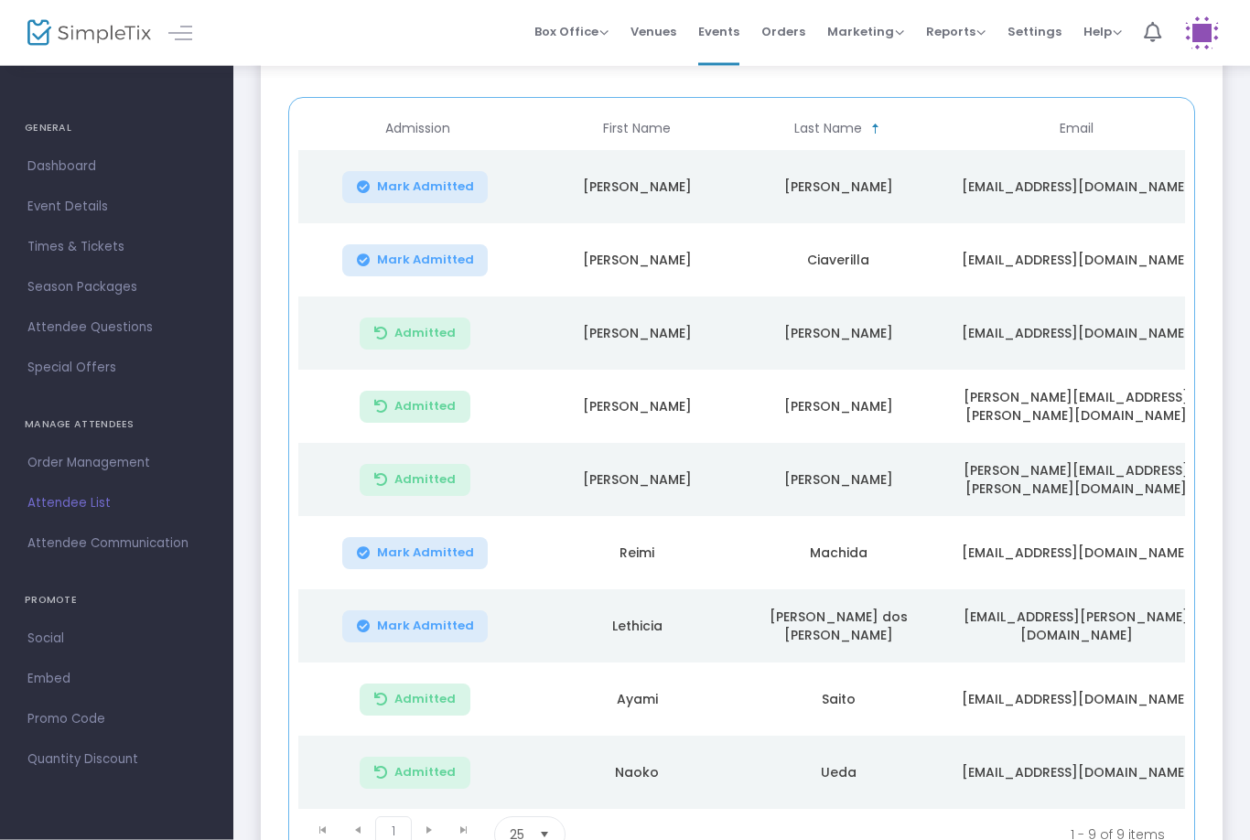
scroll to position [222, 0]
click at [409, 817] on span "1" at bounding box center [393, 831] width 37 height 29
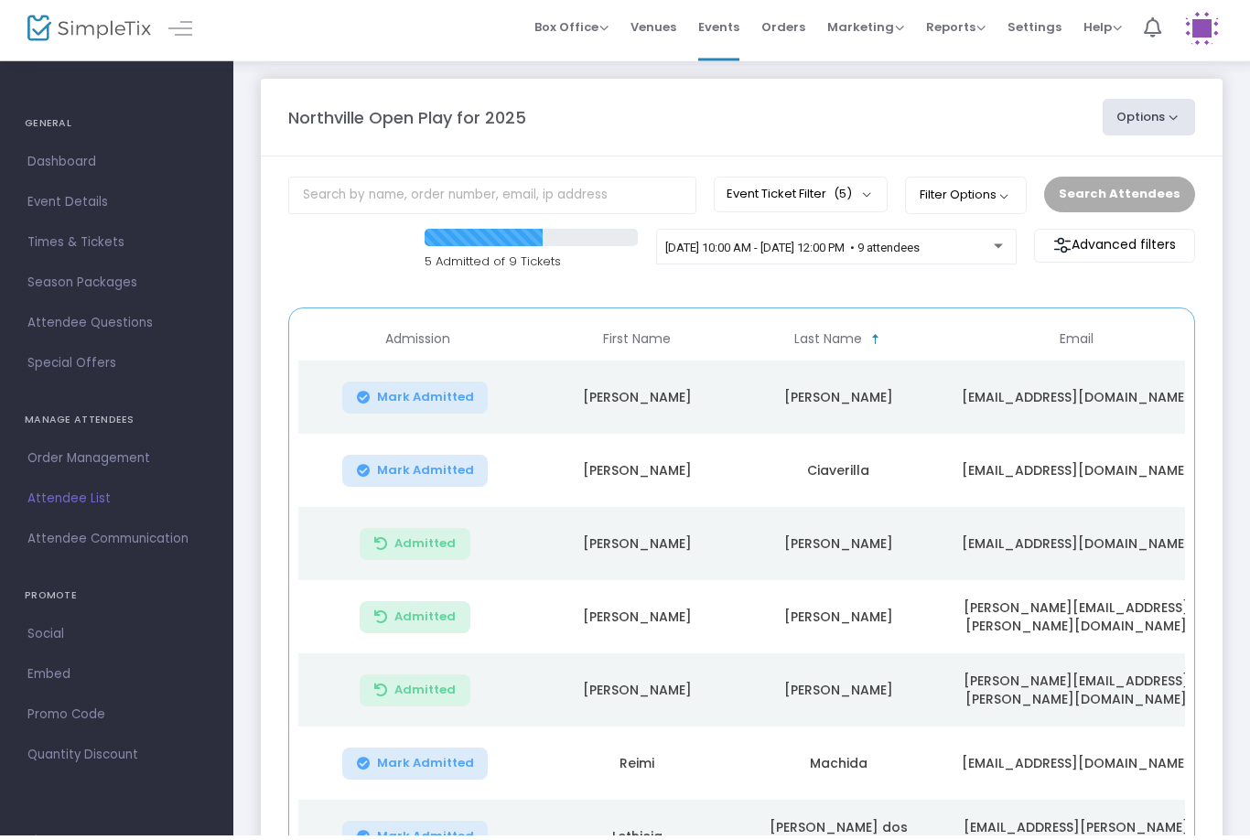
scroll to position [0, 0]
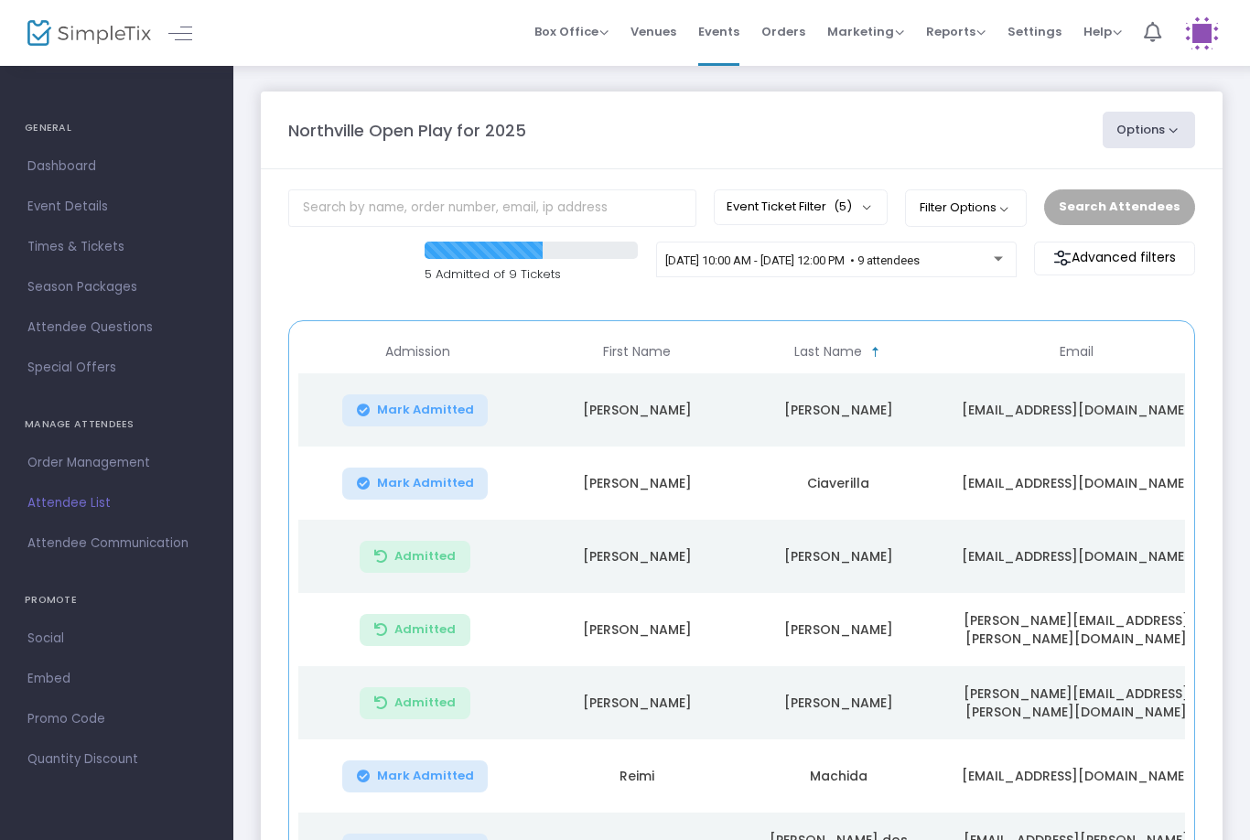
click at [804, 260] on span "[DATE] 10:00 AM - [DATE] 12:00 PM • 9 attendees" at bounding box center [792, 260] width 254 height 14
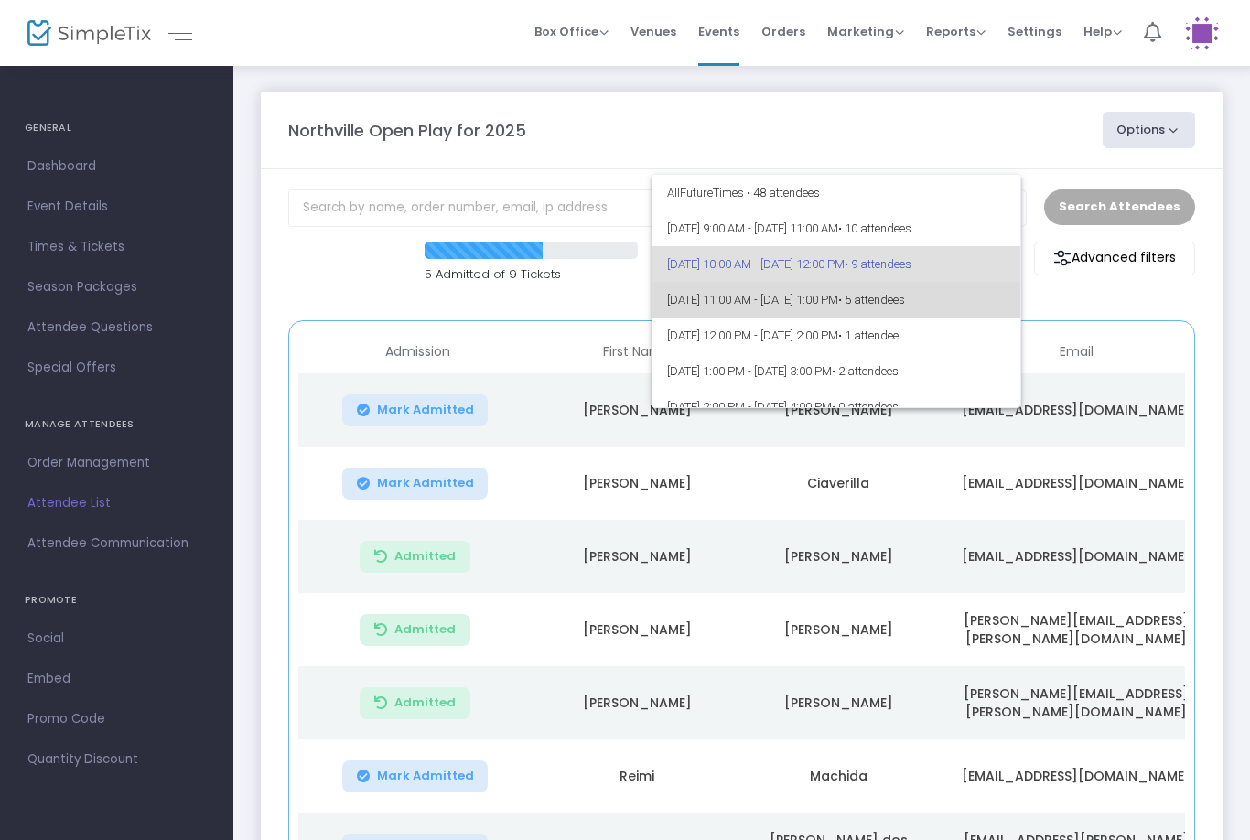
click at [750, 301] on span "[DATE] 11:00 AM - [DATE] 1:00 PM • 5 attendees" at bounding box center [836, 300] width 339 height 36
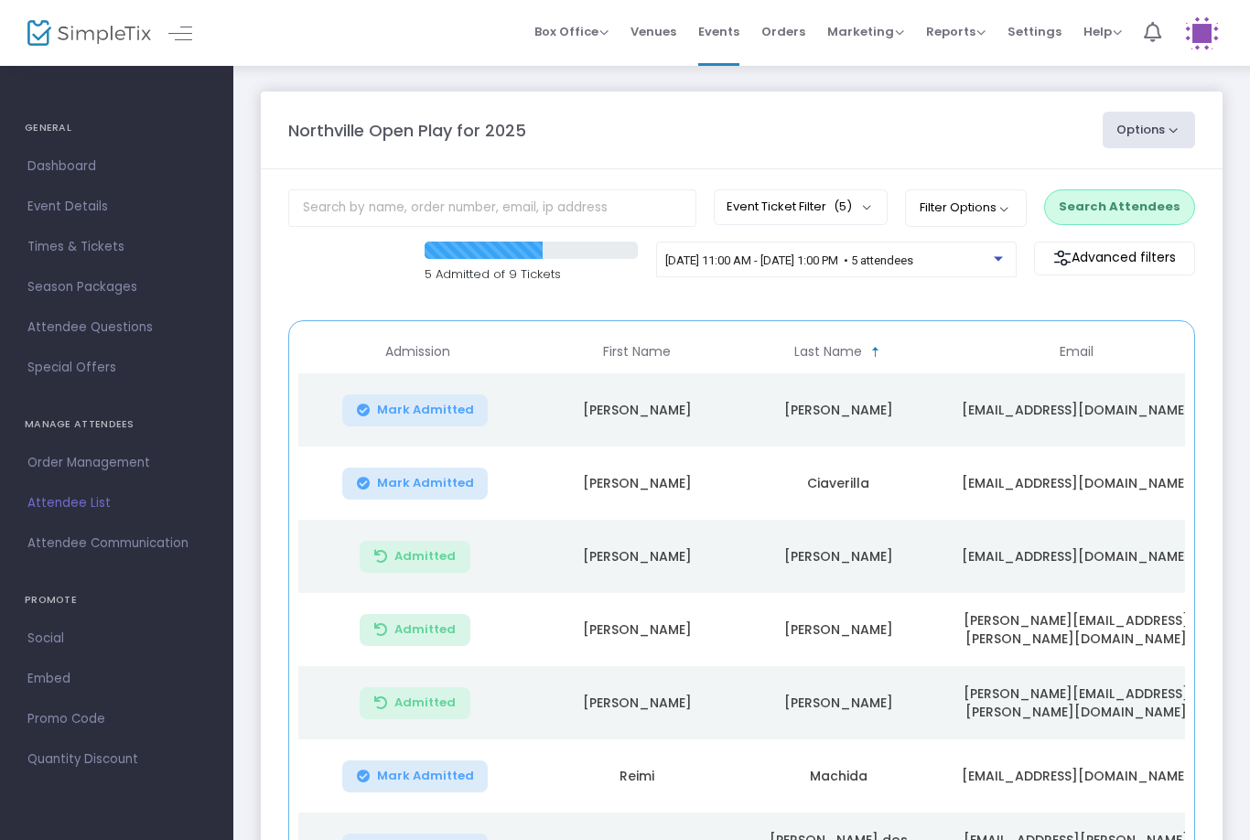
click at [1103, 214] on button "Search Attendees" at bounding box center [1119, 206] width 151 height 35
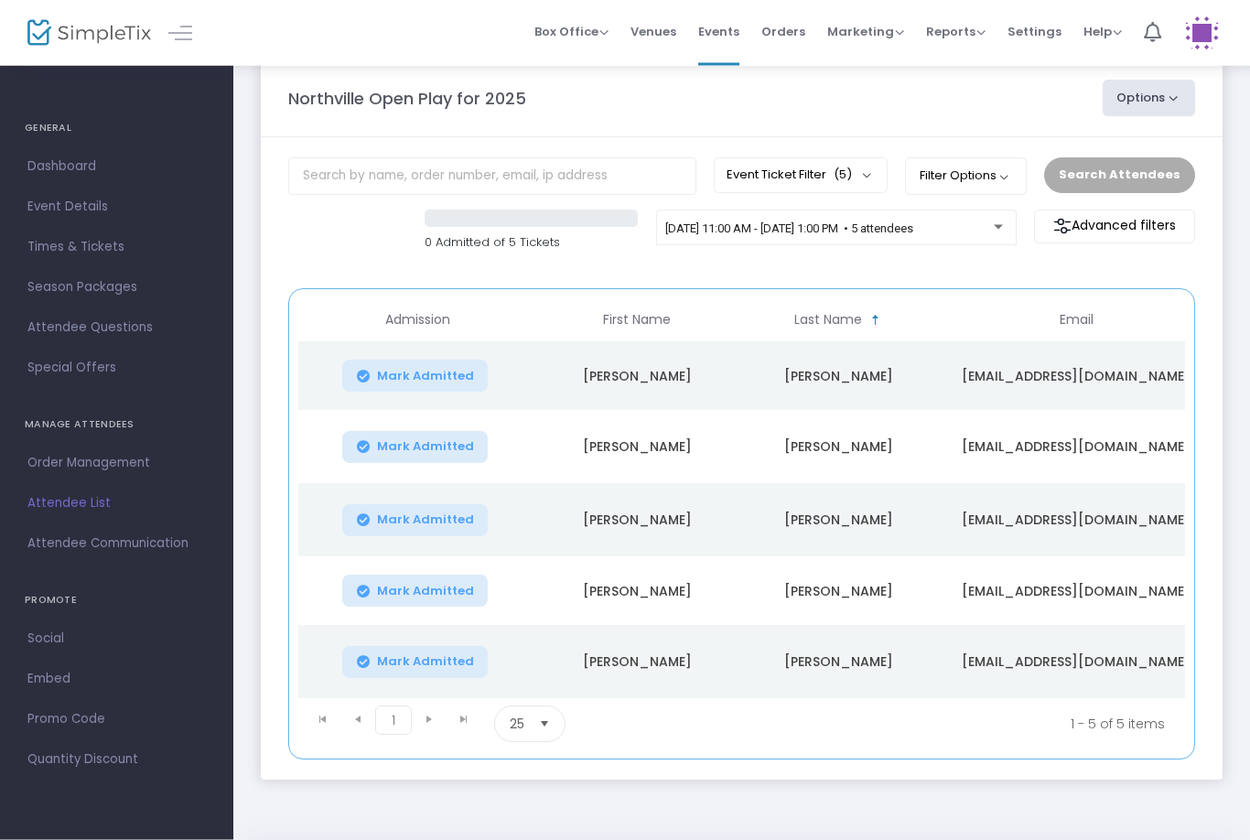
scroll to position [31, 0]
click at [921, 211] on div "[DATE] 11:00 AM - [DATE] 1:00 PM • 5 attendees" at bounding box center [836, 228] width 361 height 37
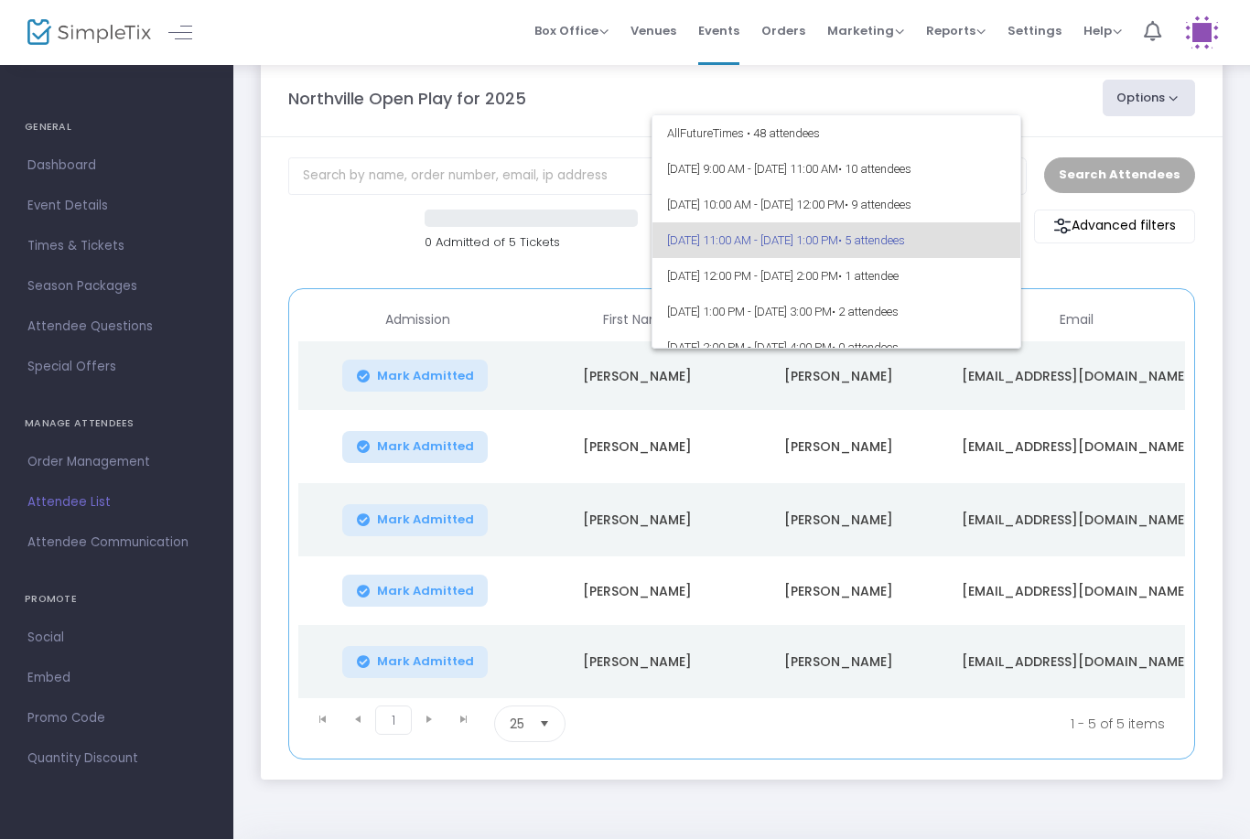
scroll to position [7, 0]
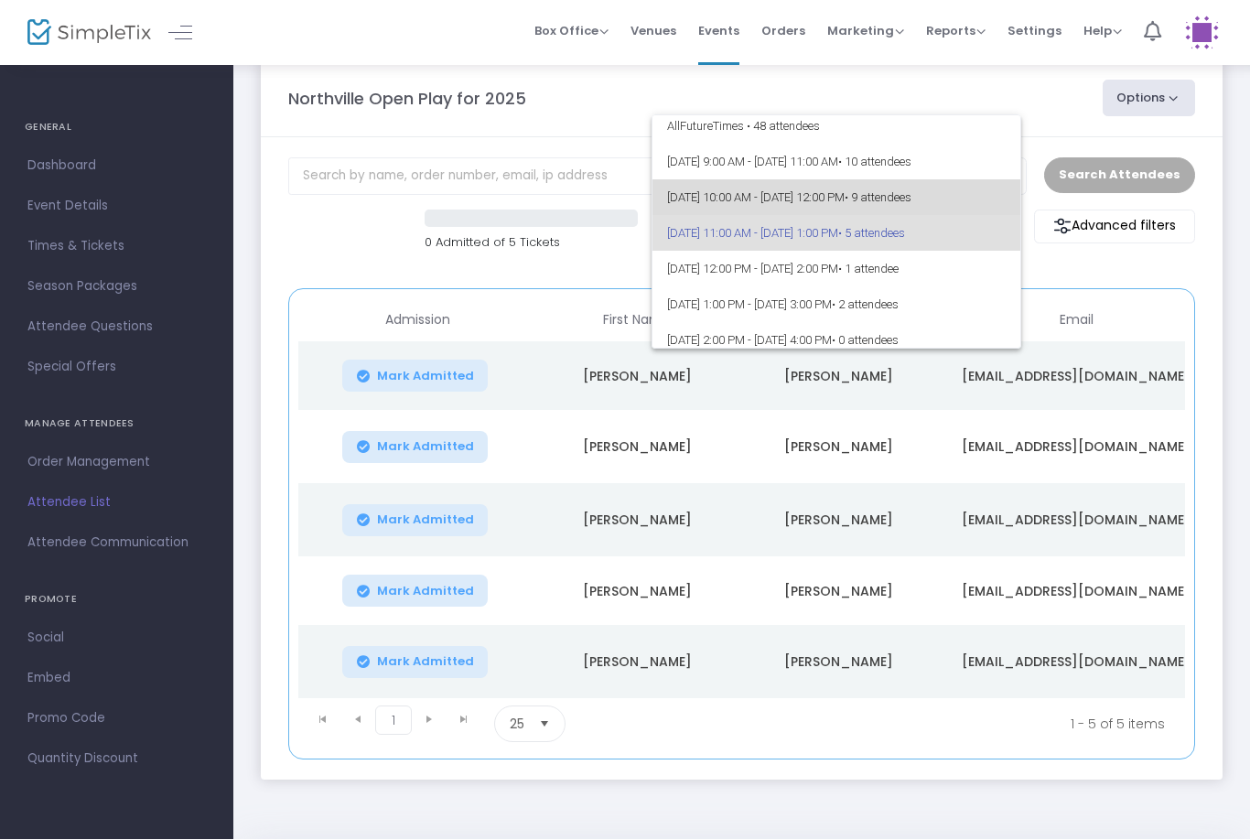
click at [819, 203] on span "[DATE] 10:00 AM - [DATE] 12:00 PM • 9 attendees" at bounding box center [836, 198] width 339 height 36
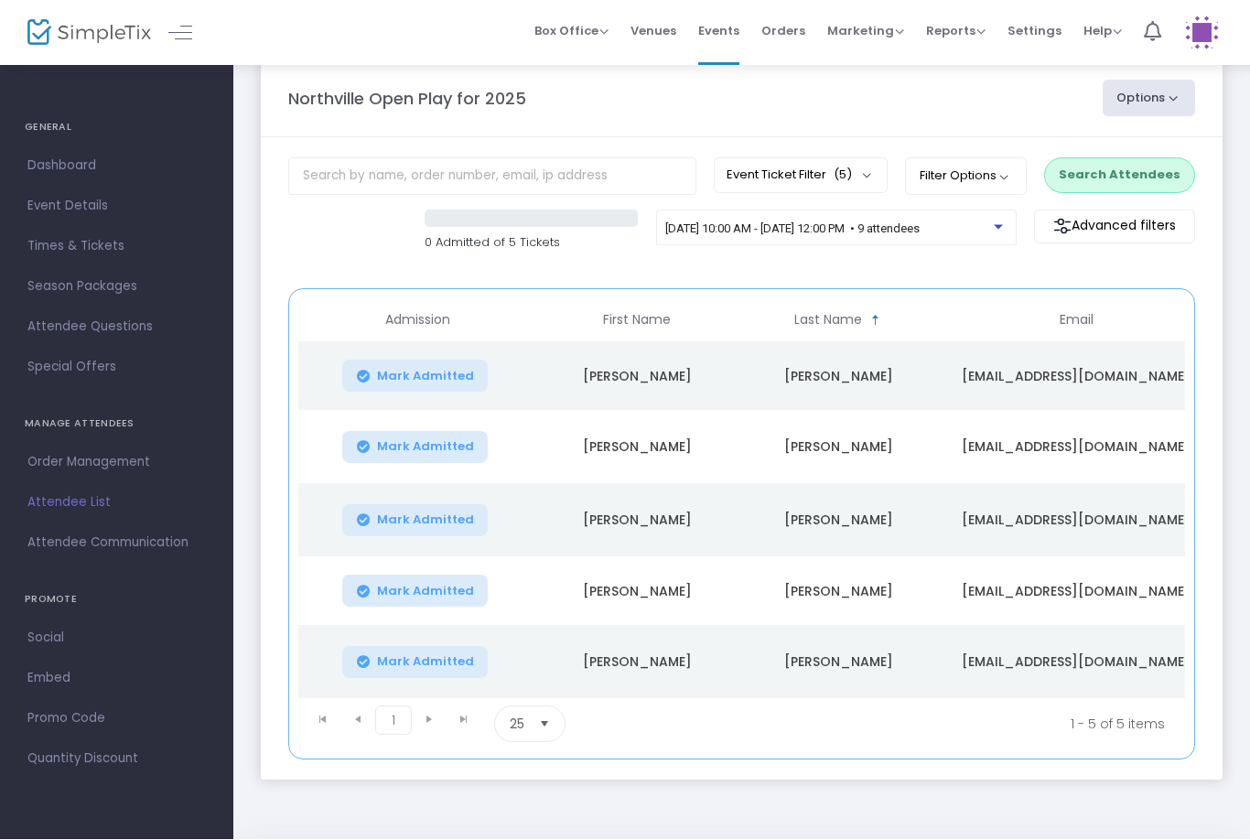
click at [1113, 184] on button "Search Attendees" at bounding box center [1119, 175] width 151 height 35
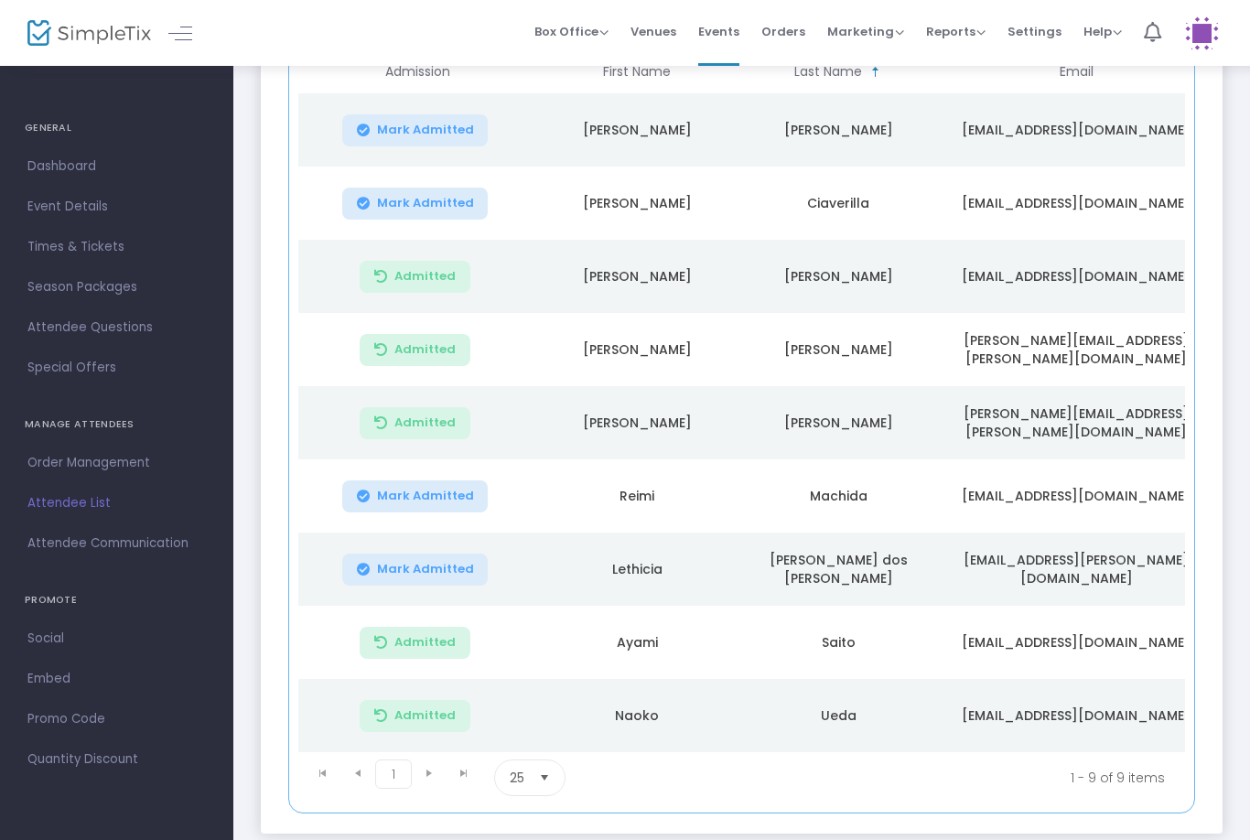
scroll to position [283, 0]
